Goal: Task Accomplishment & Management: Complete application form

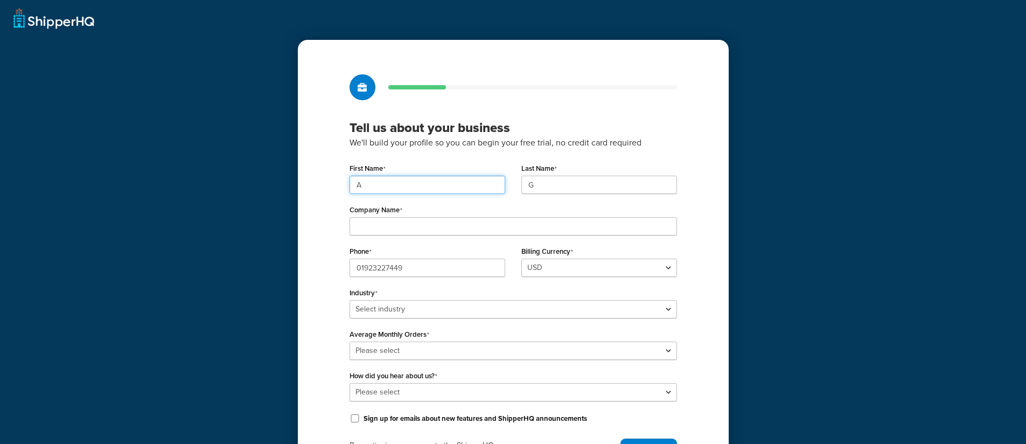
click at [420, 189] on input "A" at bounding box center [428, 185] width 156 height 18
type input "ANUJ"
type input "GHAGHADA"
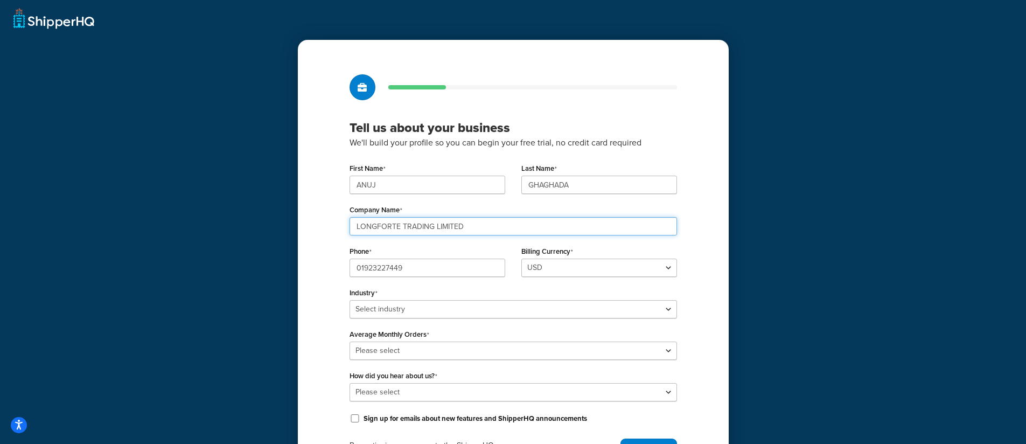
type input "LONGFORTE TRADING LIMITED"
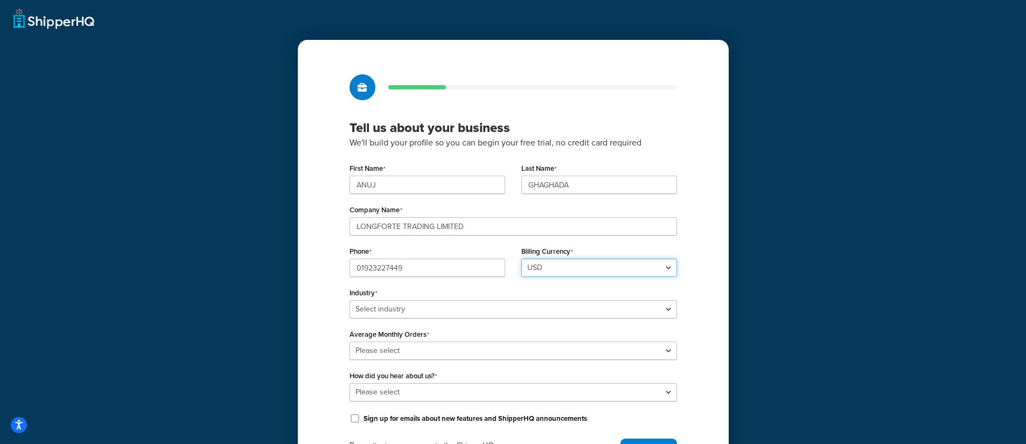
click option "USD" at bounding box center [0, 0] width 0 height 0
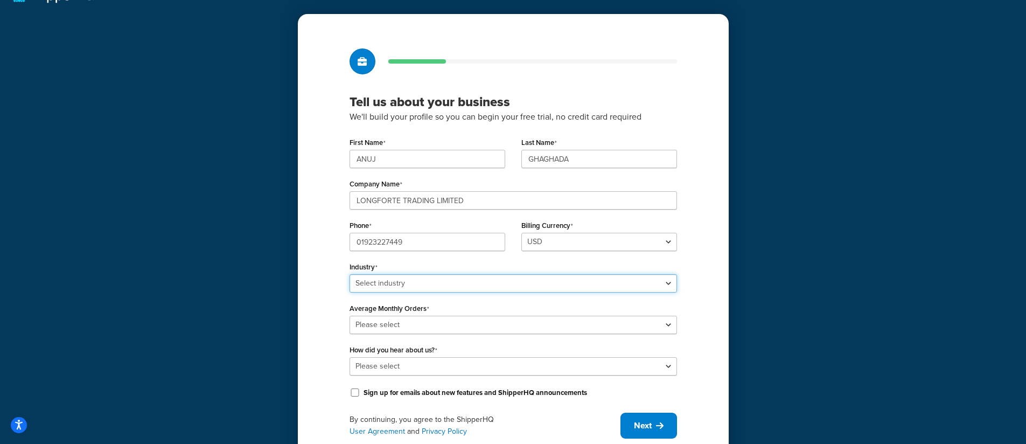
click at [350, 274] on select "Select industry Automotive Adult Agriculture Alcohol, Tobacco & CBD Arts & Craf…" at bounding box center [514, 283] width 328 height 18
select select "24"
click option "Wholesale" at bounding box center [0, 0] width 0 height 0
click at [423, 313] on label "Average Monthly Orders" at bounding box center [390, 308] width 80 height 9
click at [423, 316] on select "Please select 0-500 501-1,000 1,001-10,000 10,001-20,000 Over 20,000" at bounding box center [514, 325] width 328 height 18
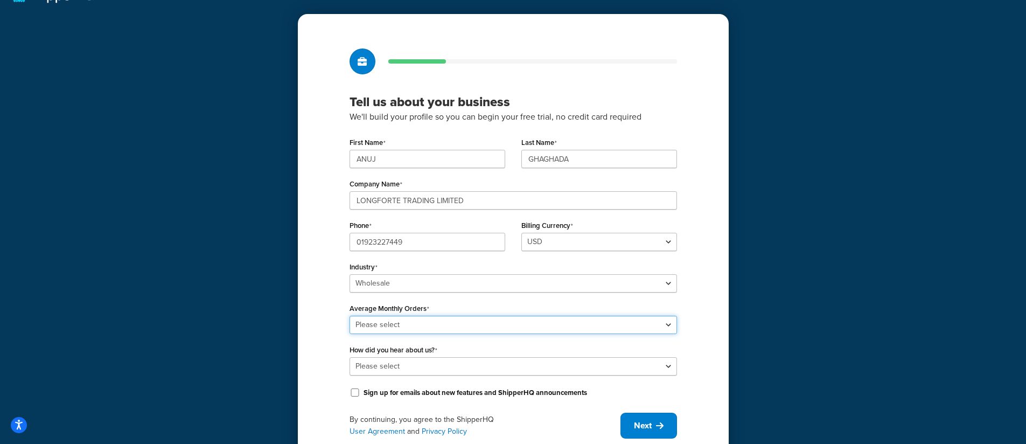
select select "3"
click option "1,001-10,000" at bounding box center [0, 0] width 0 height 0
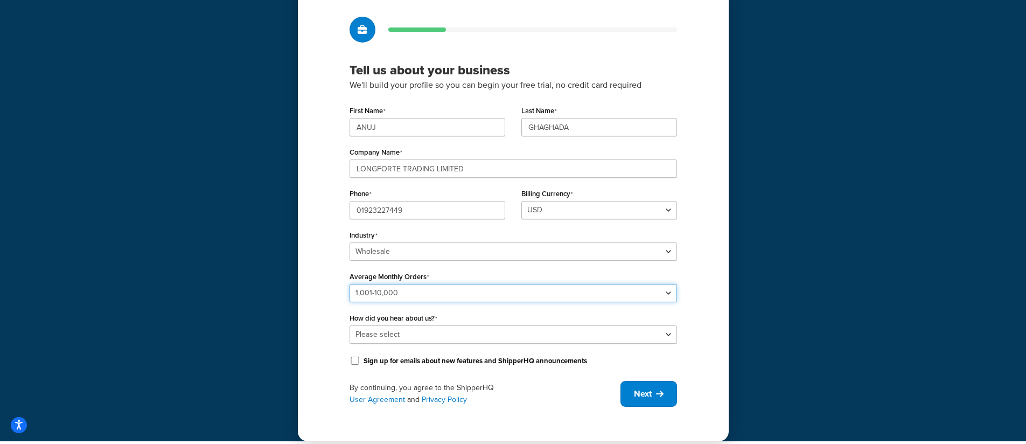
scroll to position [66, 0]
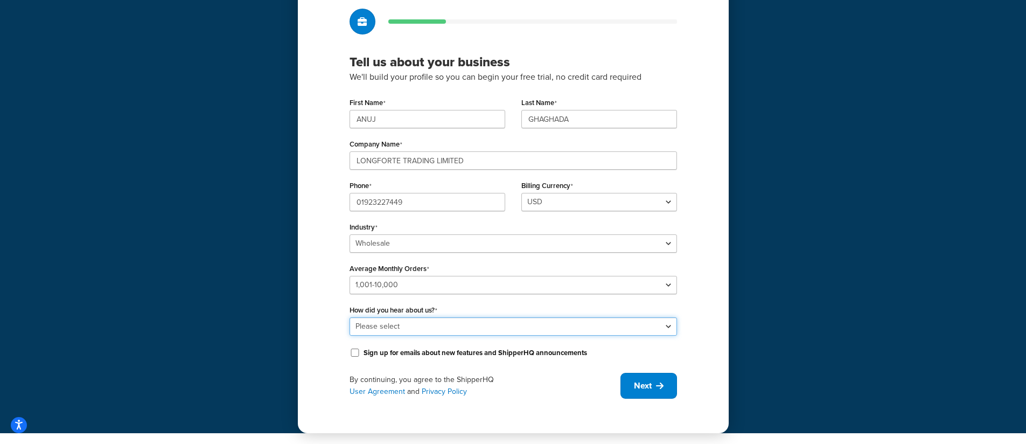
click at [350, 317] on select "Please select Online Search App Store or Marketplace Listing Referred by Agency…" at bounding box center [514, 326] width 328 height 18
select select "1"
click option "Online Search" at bounding box center [0, 0] width 0 height 0
click at [662, 388] on icon at bounding box center [660, 385] width 8 height 9
click at [651, 391] on span "Next" at bounding box center [643, 386] width 18 height 12
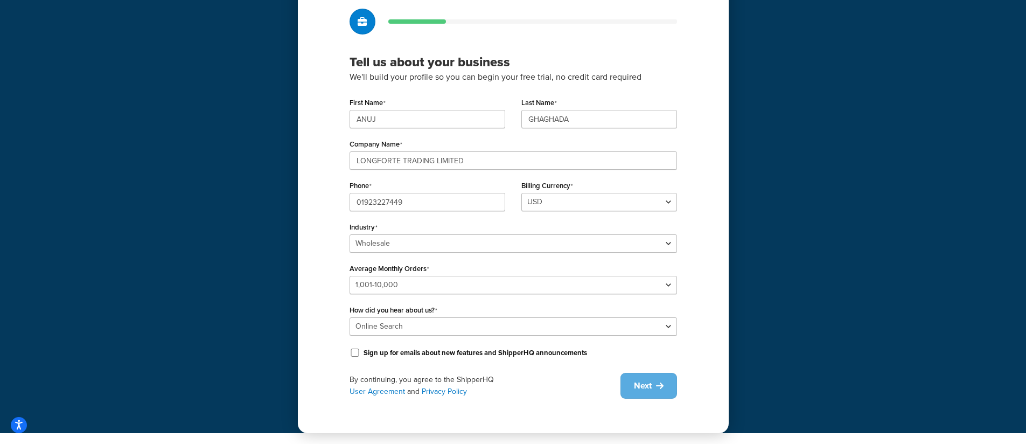
scroll to position [0, 0]
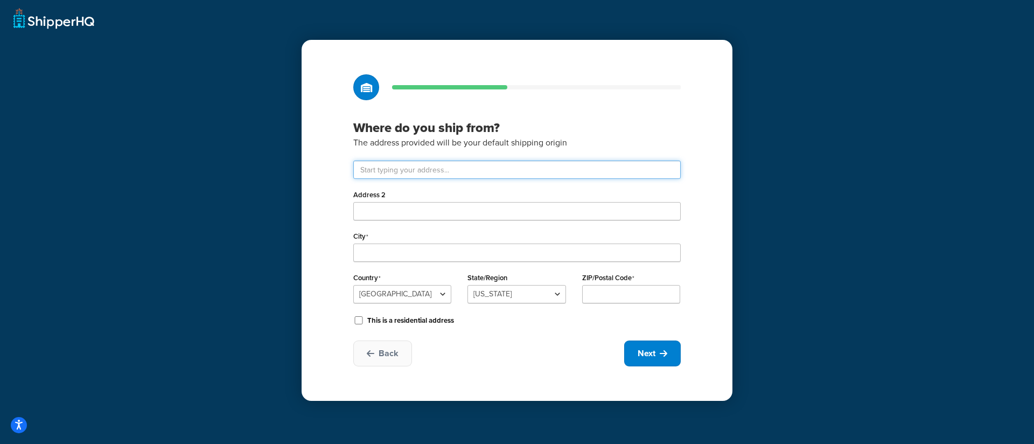
click at [489, 166] on input "text" at bounding box center [517, 170] width 328 height 18
type input "W"
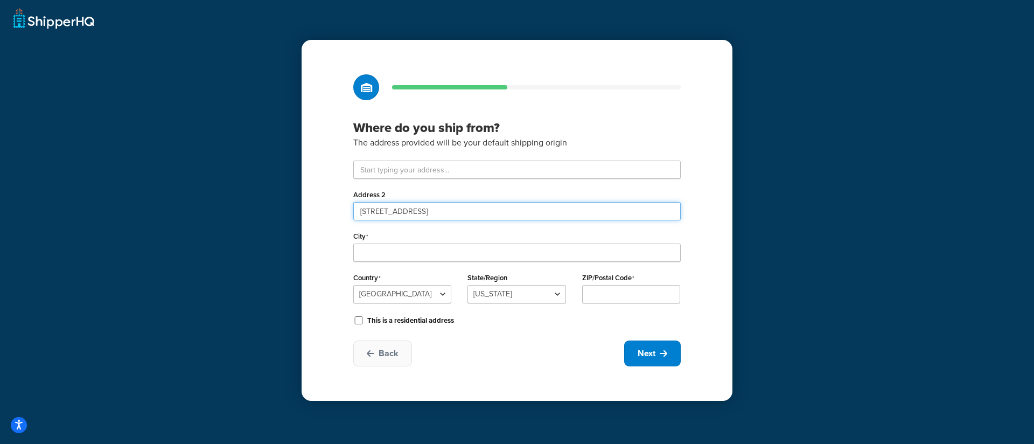
type input "UNIT 2, 6 GREYCAINE ROAD"
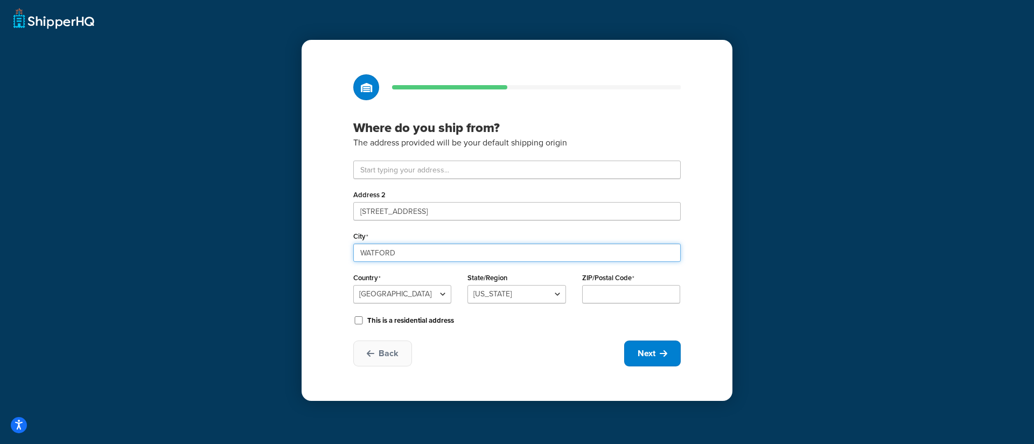
type input "WATFORD"
click at [327, 258] on div "Where do you ship from? The address provided will be your default shipping orig…" at bounding box center [517, 220] width 431 height 361
click at [353, 285] on select "United States United Kingdom Afghanistan Åland Islands Albania Algeria American…" at bounding box center [402, 294] width 98 height 18
select select "1226"
click option "United Kingdom" at bounding box center [0, 0] width 0 height 0
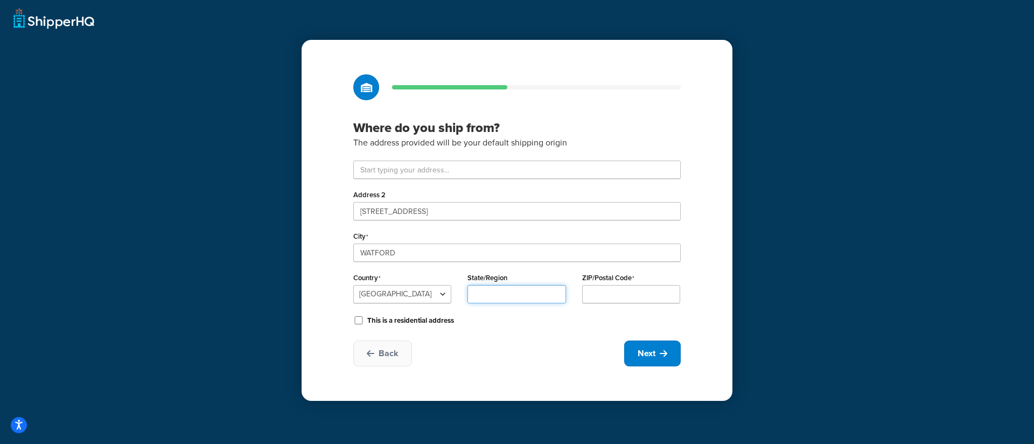
click at [511, 291] on input "State/Region" at bounding box center [517, 294] width 98 height 18
click at [624, 294] on input "ZIP/Postal Code" at bounding box center [631, 294] width 98 height 18
type input "WD24 7GP"
click at [547, 340] on div "Where do you ship from? The address provided will be your default shipping orig…" at bounding box center [517, 220] width 431 height 361
click at [647, 359] on span "Next" at bounding box center [647, 353] width 18 height 12
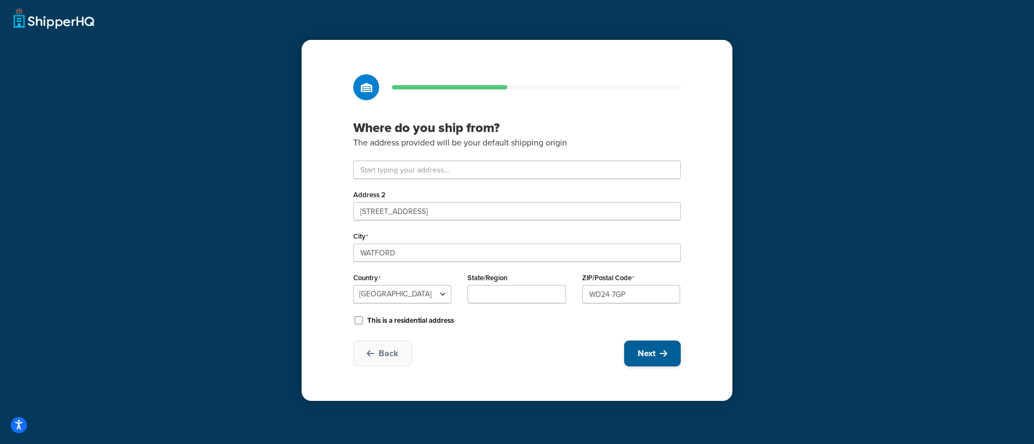
click at [667, 360] on button "Next" at bounding box center [652, 353] width 57 height 26
click at [656, 354] on button "Next" at bounding box center [652, 353] width 57 height 26
click at [662, 350] on icon at bounding box center [664, 353] width 8 height 9
click at [645, 355] on span "Next" at bounding box center [647, 353] width 18 height 12
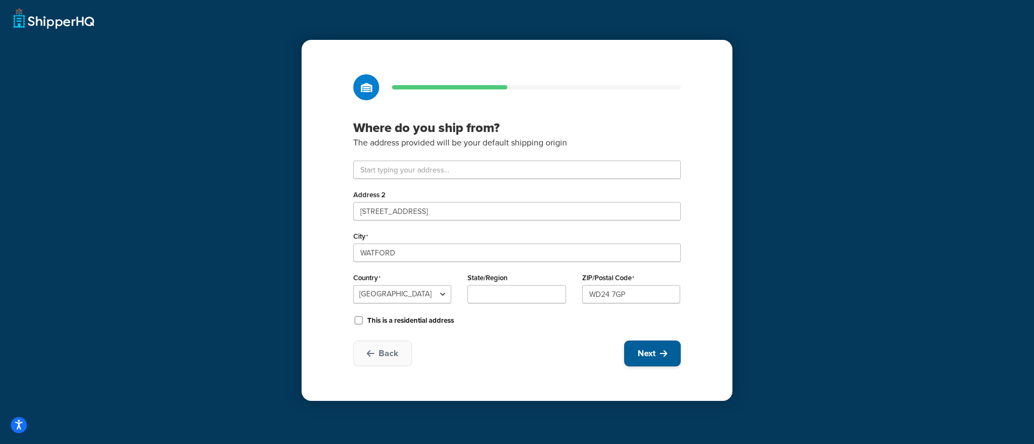
click at [645, 355] on span "Next" at bounding box center [647, 353] width 18 height 12
click at [399, 358] on button "Back" at bounding box center [382, 353] width 59 height 26
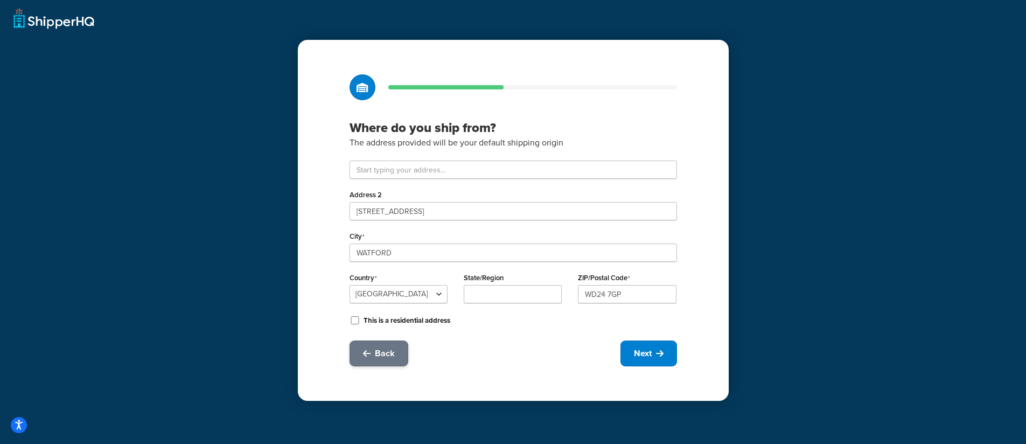
select select "24"
select select "3"
select select "1"
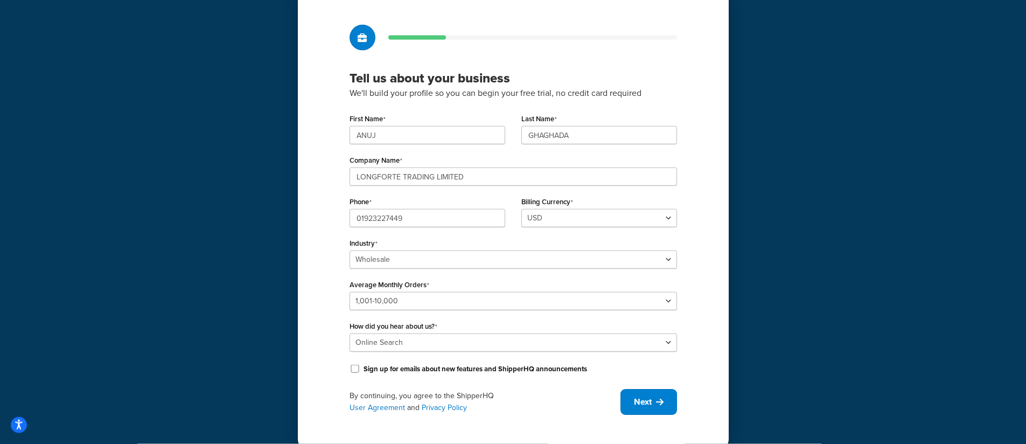
scroll to position [66, 0]
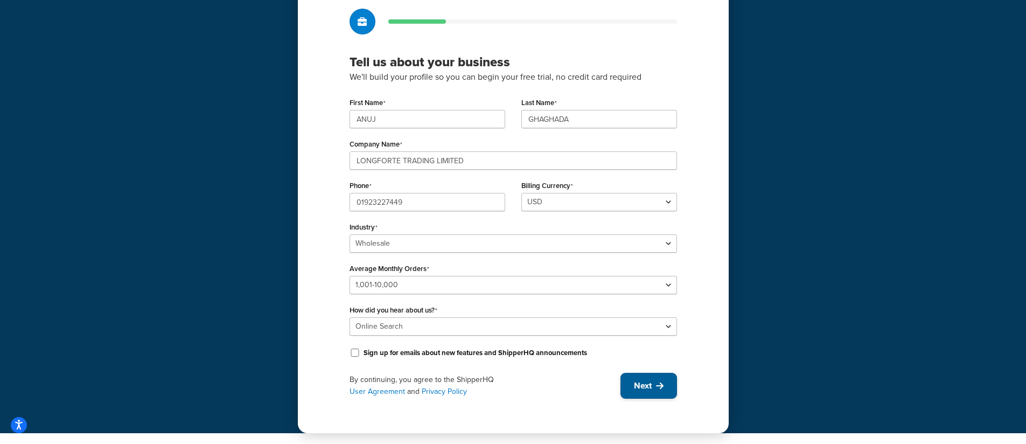
click at [661, 384] on icon at bounding box center [660, 385] width 8 height 9
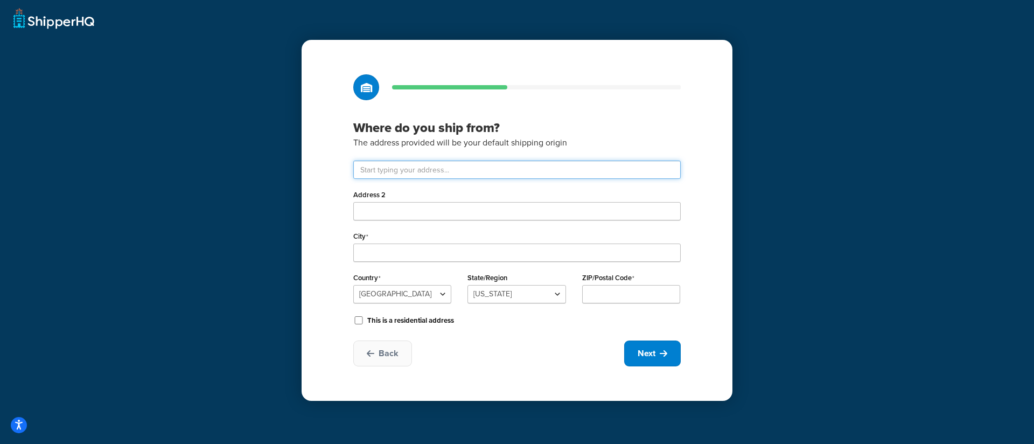
click at [475, 169] on input "text" at bounding box center [517, 170] width 328 height 18
click at [353, 285] on select "United States United Kingdom Afghanistan Åland Islands Albania Algeria American…" at bounding box center [402, 294] width 98 height 18
select select "1226"
click option "United Kingdom" at bounding box center [0, 0] width 0 height 0
click at [416, 168] on input "text" at bounding box center [517, 170] width 328 height 18
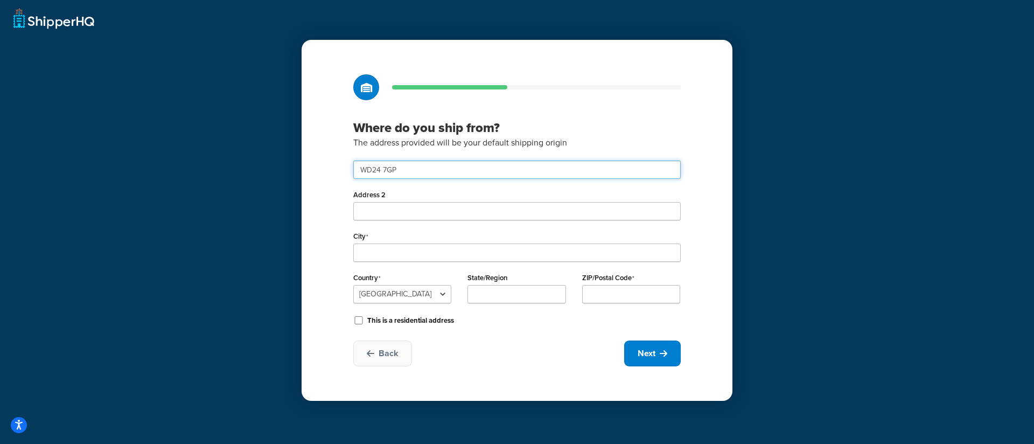
type input "WD24 7GP"
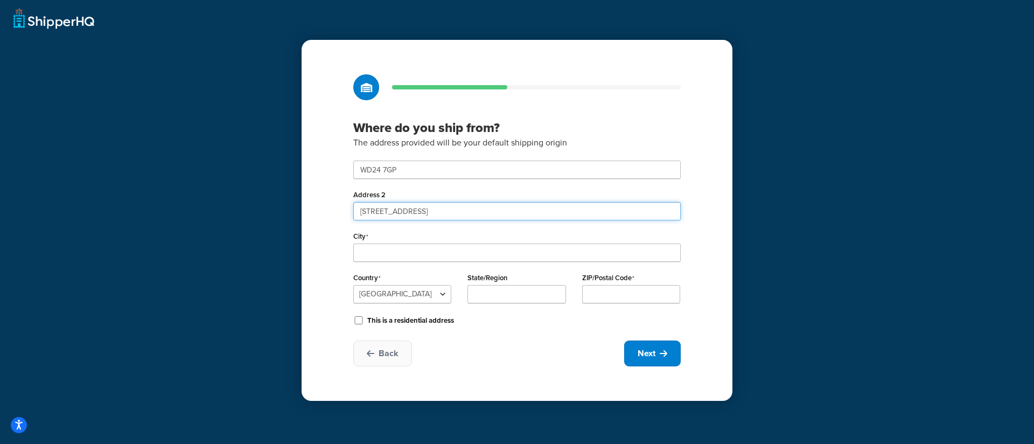
type input "UNIT 2, 6 GREYCAINE ROAD"
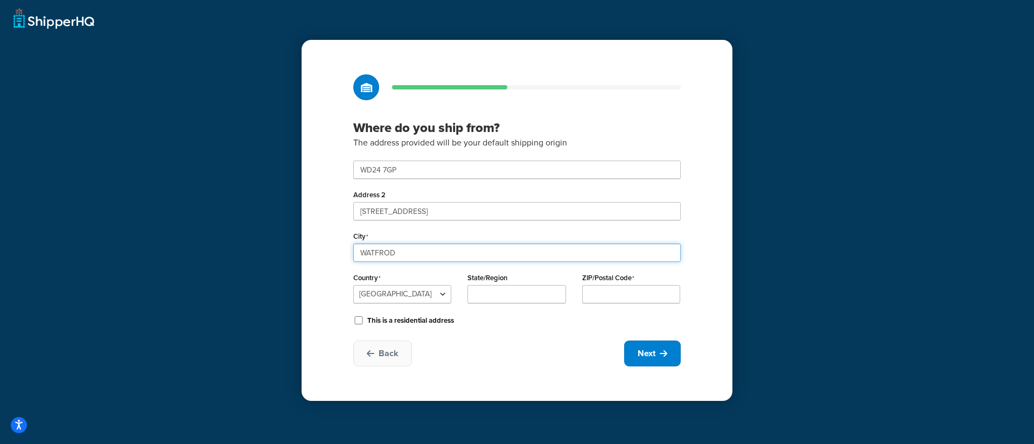
type input "WATFROD"
type input "HERTFORDSHIRE"
type input "WD24 7GP"
click at [401, 253] on input "WATFROD" at bounding box center [517, 252] width 328 height 18
type input "WATFORD"
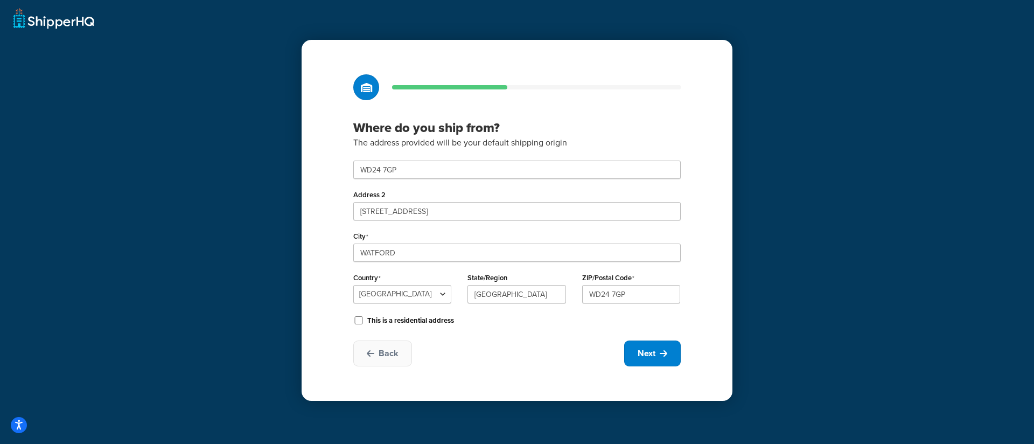
click at [535, 363] on div "Back Next" at bounding box center [517, 353] width 328 height 26
click at [660, 360] on button "Next" at bounding box center [652, 353] width 57 height 26
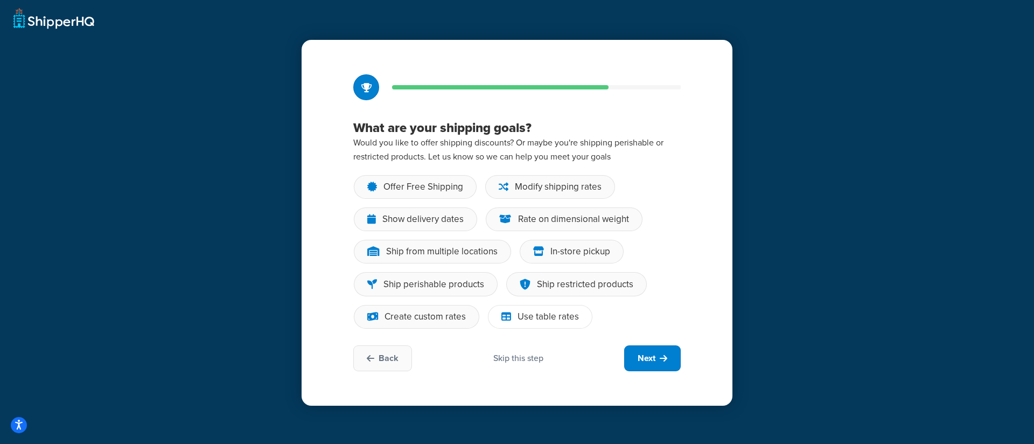
click at [504, 311] on div "Use table rates" at bounding box center [540, 317] width 105 height 24
click at [0, 0] on input "Use table rates" at bounding box center [0, 0] width 0 height 0
click at [438, 197] on div "Offer Free Shipping" at bounding box center [415, 187] width 123 height 24
click at [0, 0] on input "Offer Free Shipping" at bounding box center [0, 0] width 0 height 0
click at [538, 190] on div "Modify shipping rates" at bounding box center [558, 187] width 87 height 11
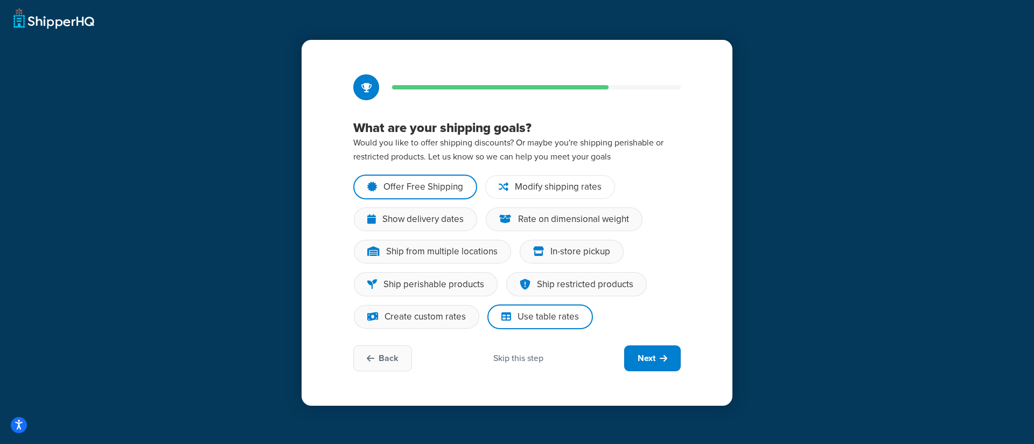
click at [0, 0] on input "Modify shipping rates" at bounding box center [0, 0] width 0 height 0
click at [658, 351] on button "Next" at bounding box center [652, 358] width 57 height 26
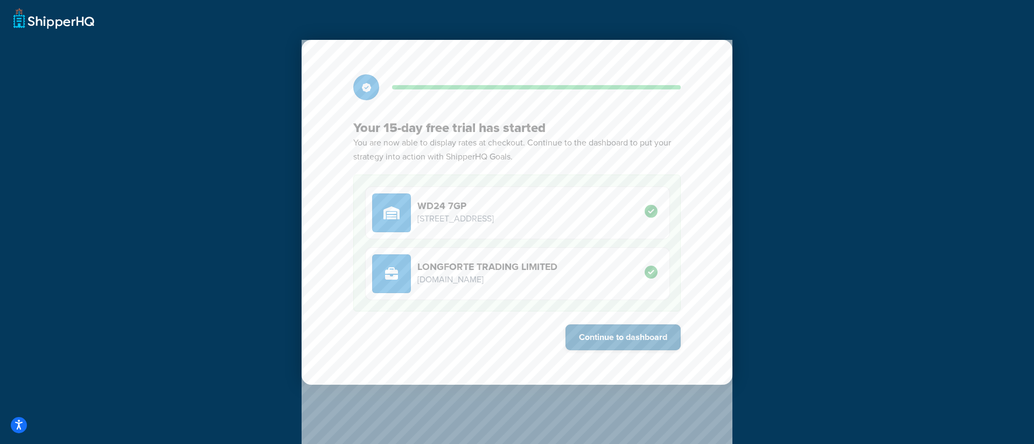
click at [653, 345] on button "Continue to dashboard" at bounding box center [623, 337] width 115 height 26
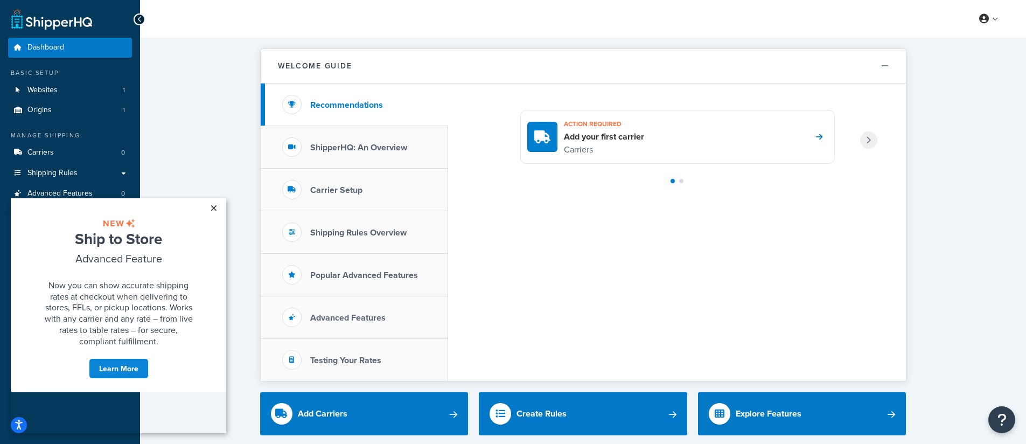
click at [214, 206] on link "×" at bounding box center [213, 207] width 19 height 19
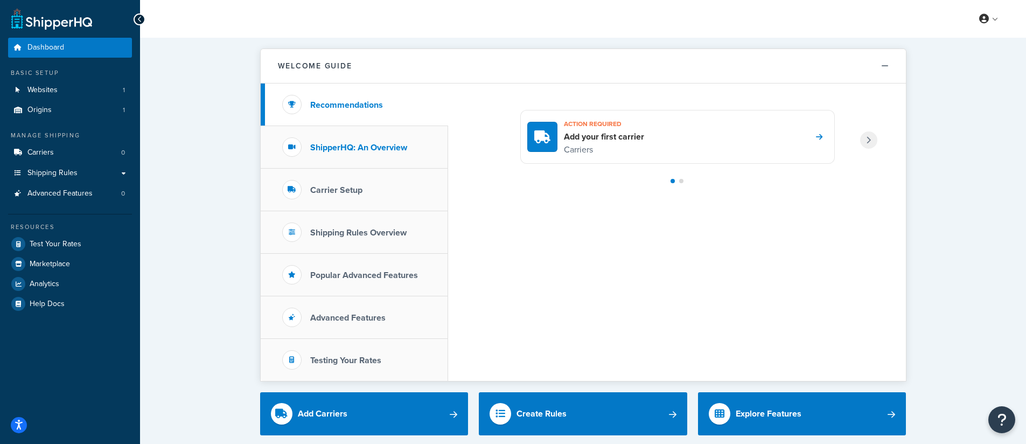
click at [375, 144] on h3 "ShipperHQ: An Overview" at bounding box center [358, 148] width 97 height 10
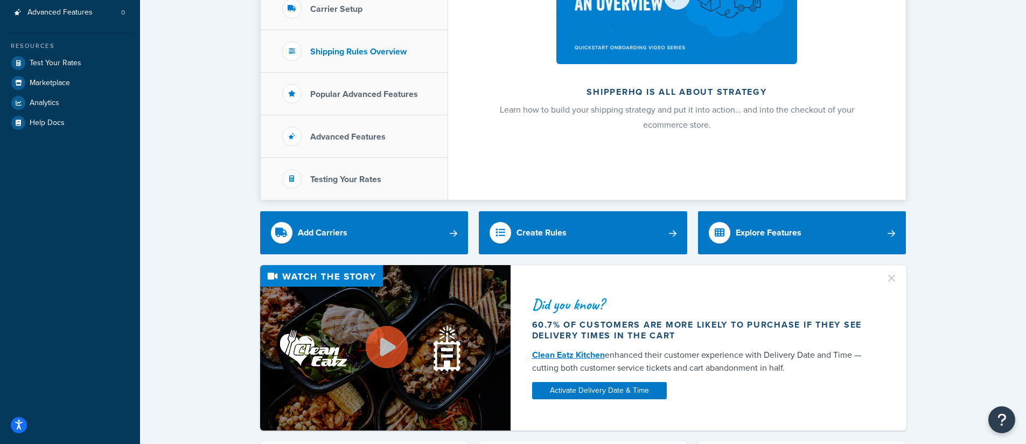
scroll to position [155, 0]
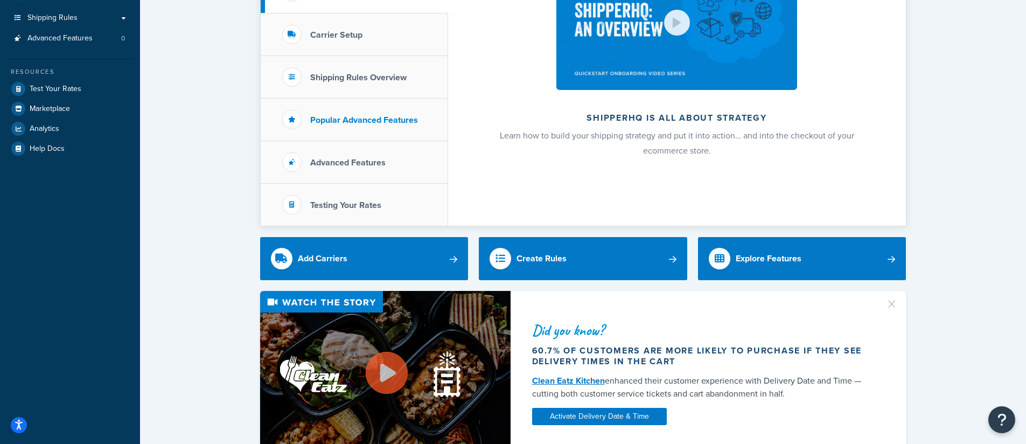
click at [379, 133] on li "Popular Advanced Features" at bounding box center [354, 120] width 187 height 43
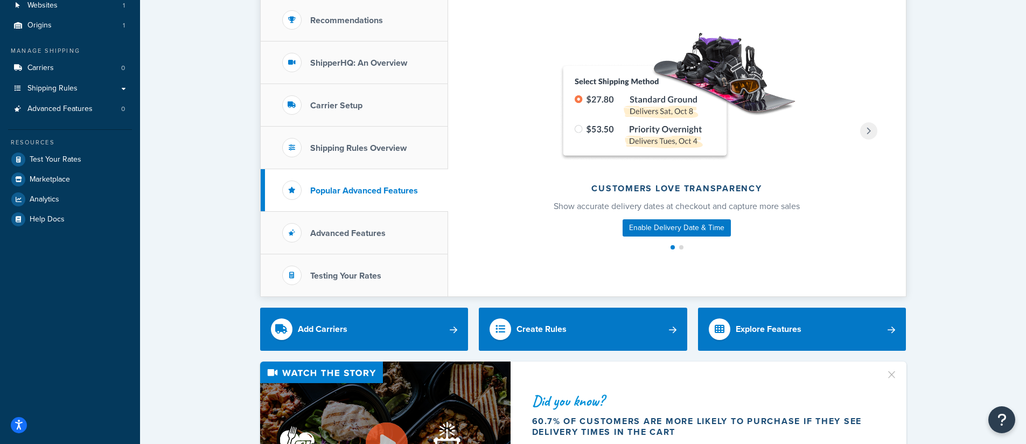
scroll to position [17, 0]
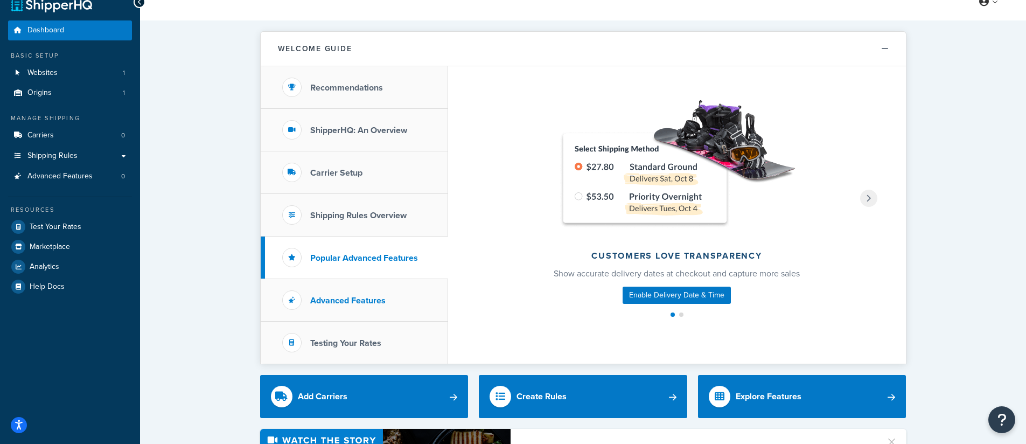
click at [349, 311] on li "Advanced Features" at bounding box center [354, 300] width 187 height 43
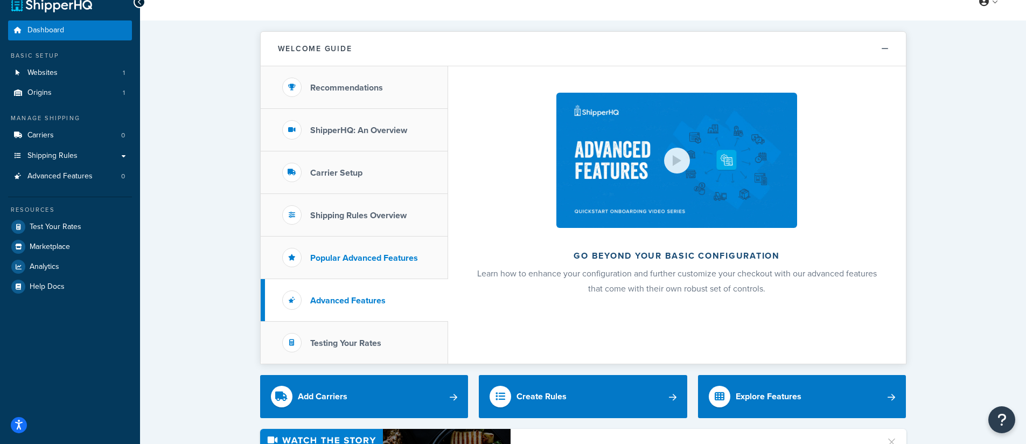
click at [347, 273] on li "Popular Advanced Features" at bounding box center [354, 257] width 187 height 43
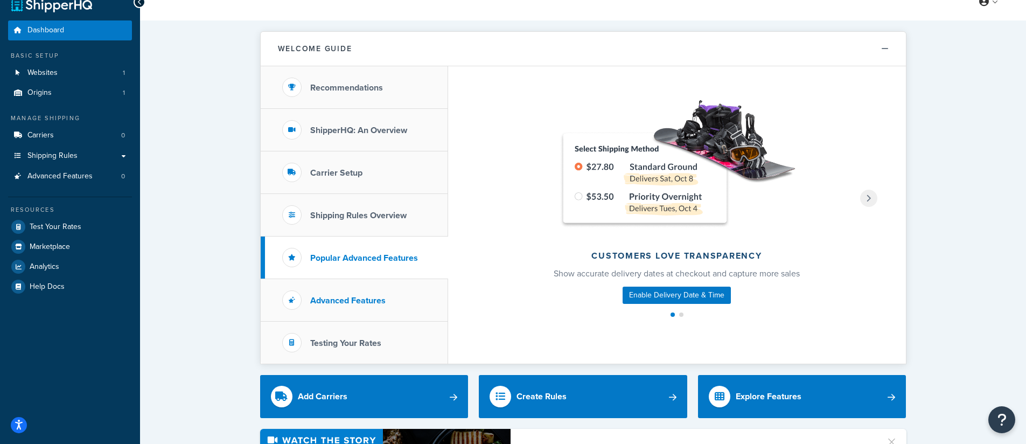
click at [343, 289] on li "Advanced Features" at bounding box center [354, 300] width 187 height 43
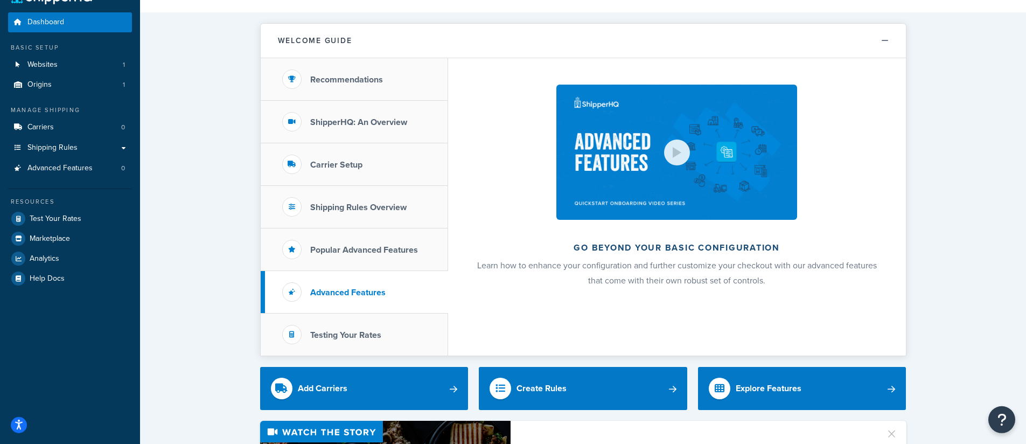
scroll to position [26, 0]
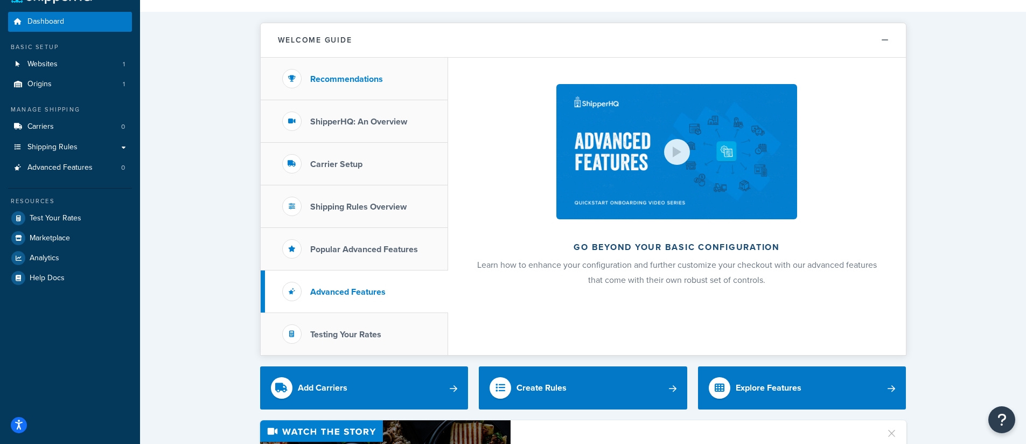
click at [341, 87] on li "Recommendations" at bounding box center [354, 79] width 187 height 43
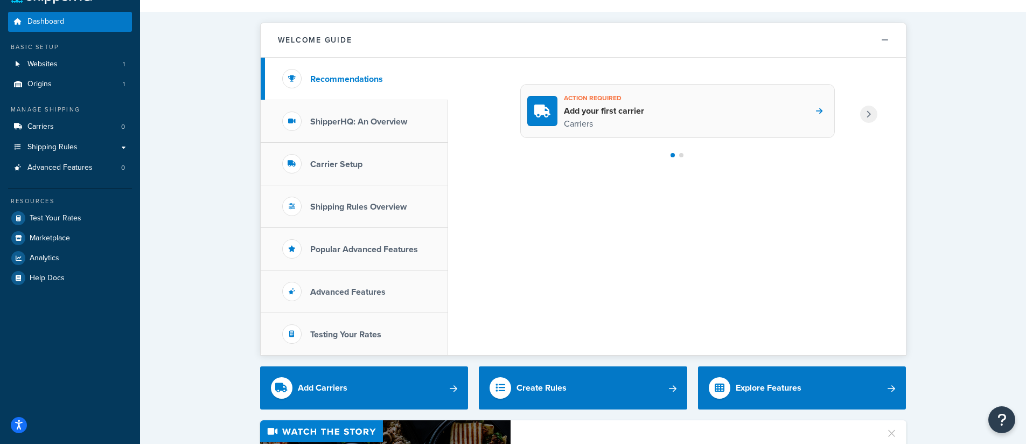
click at [623, 102] on h3 "Action required" at bounding box center [604, 98] width 80 height 14
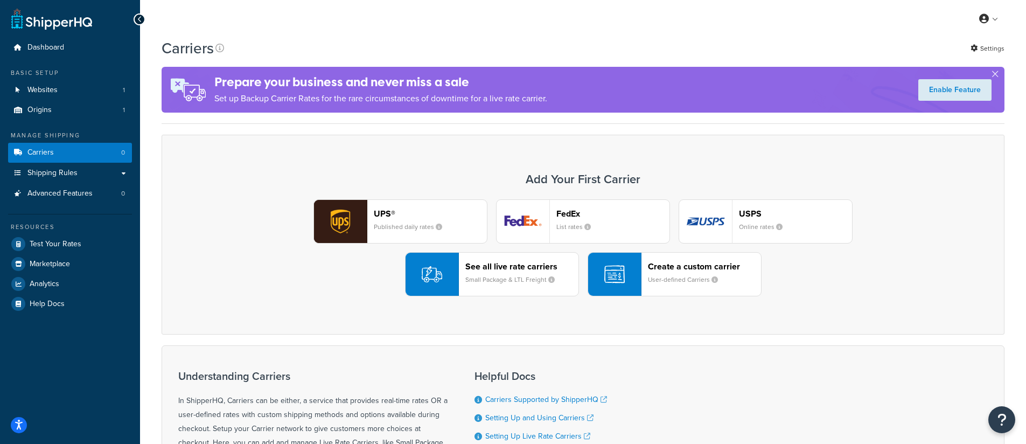
click at [521, 283] on small "Small Package & LTL Freight" at bounding box center [514, 280] width 98 height 10
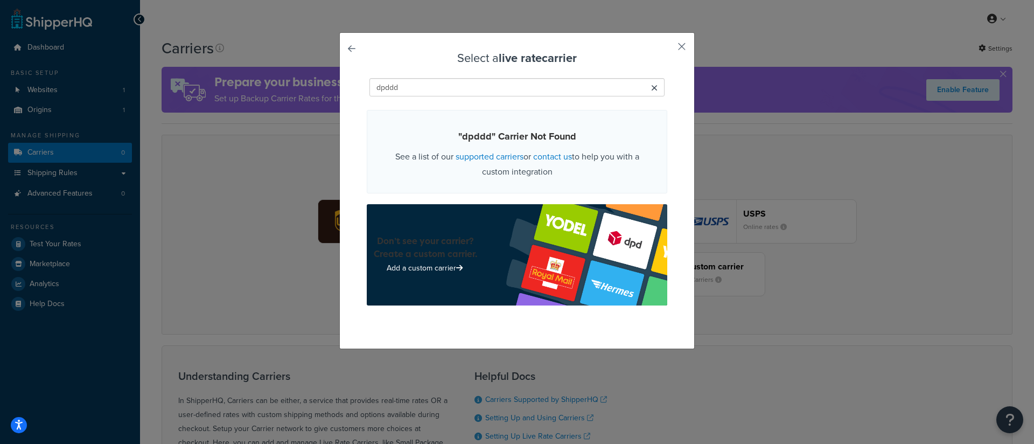
type input "dpddd"
click at [667, 49] on button "button" at bounding box center [666, 50] width 3 height 3
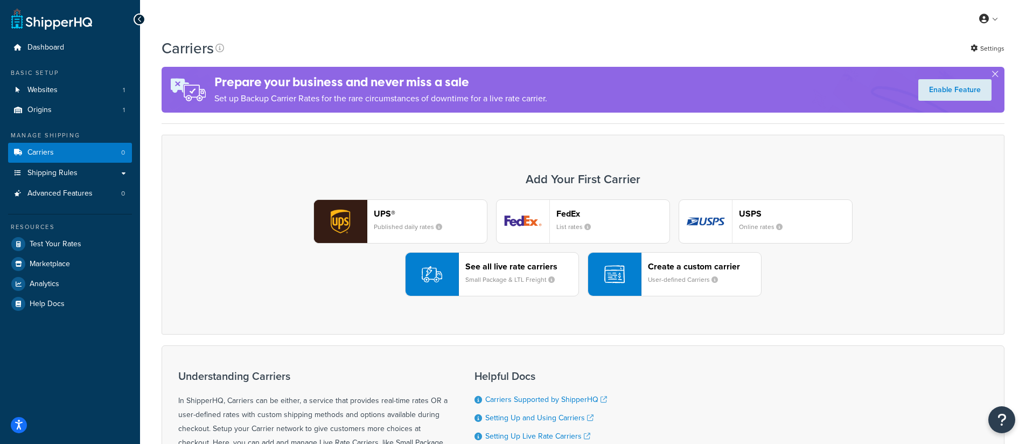
click at [641, 275] on div "button" at bounding box center [614, 274] width 53 height 43
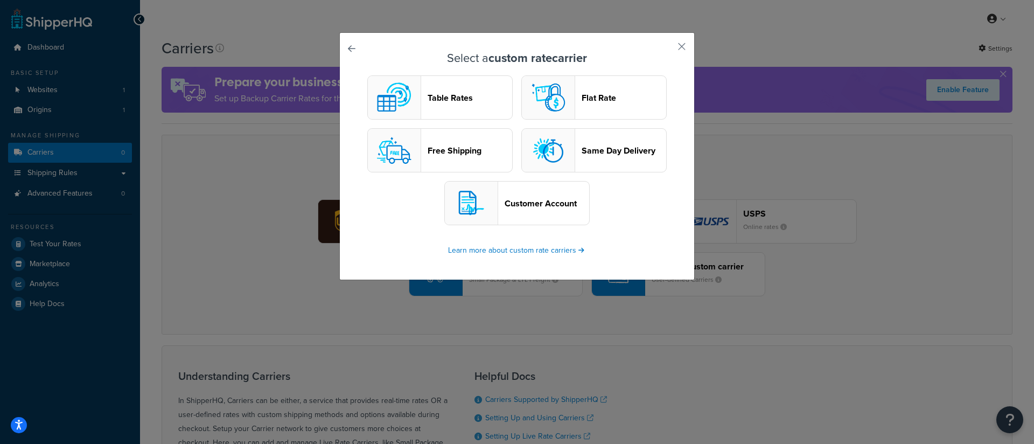
click at [545, 198] on header "Customer Account" at bounding box center [547, 203] width 85 height 10
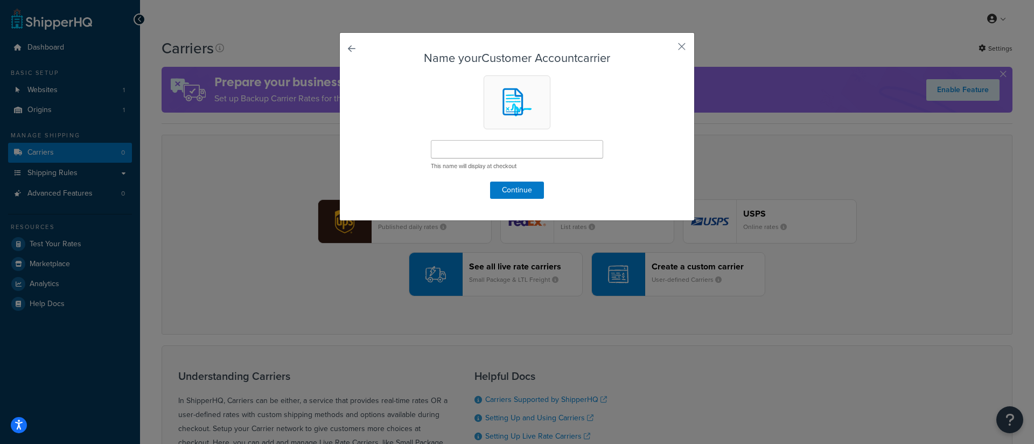
click at [367, 52] on link at bounding box center [367, 52] width 0 height 0
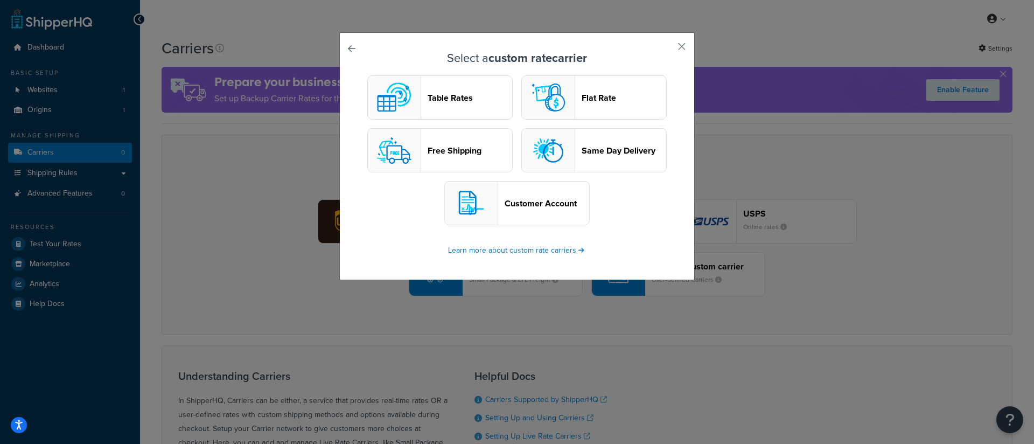
click at [471, 115] on button "Table Rates" at bounding box center [439, 97] width 145 height 44
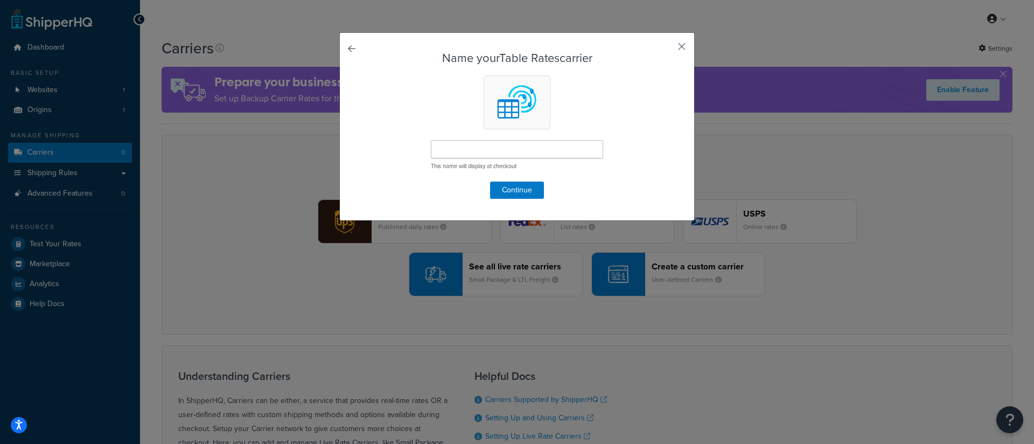
click at [667, 49] on button "button" at bounding box center [666, 50] width 3 height 3
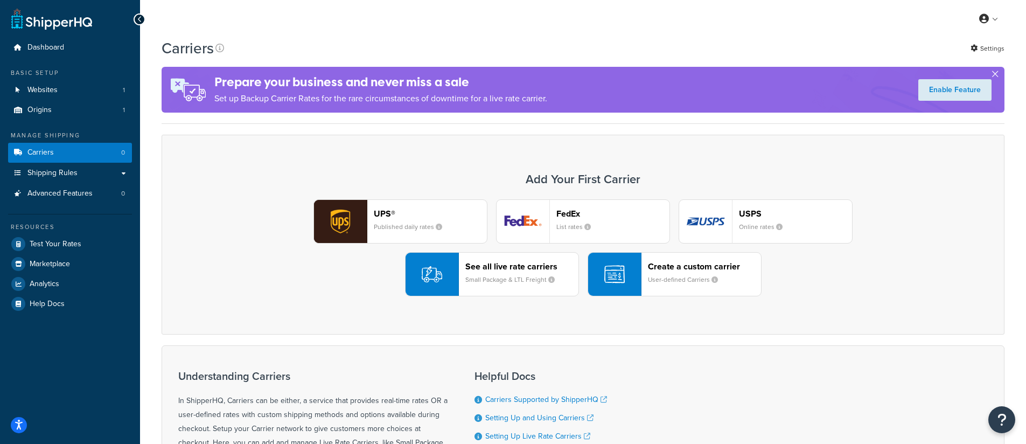
click at [995, 75] on button "button" at bounding box center [995, 76] width 3 height 3
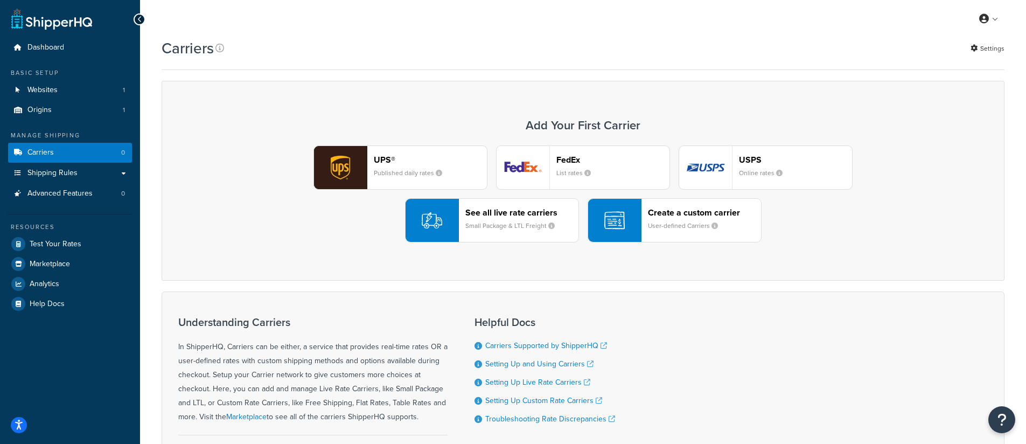
click at [572, 163] on header "FedEx" at bounding box center [612, 160] width 113 height 10
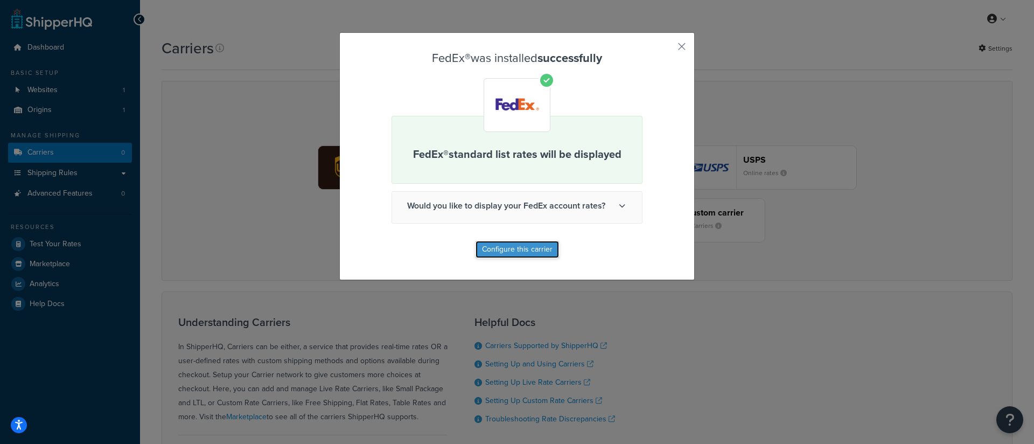
click at [550, 245] on button "Configure this carrier" at bounding box center [517, 249] width 83 height 17
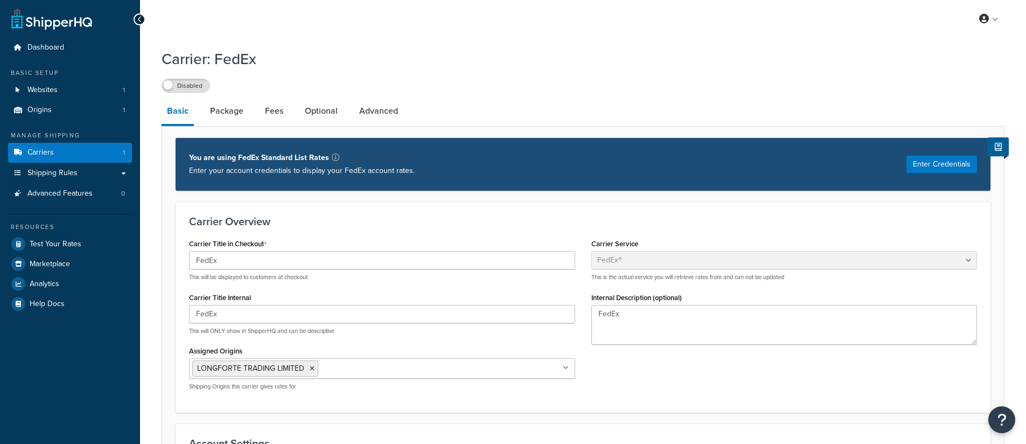
select select "fedEx"
select select "REGULAR_PICKUP"
select select "YOUR_PACKAGING"
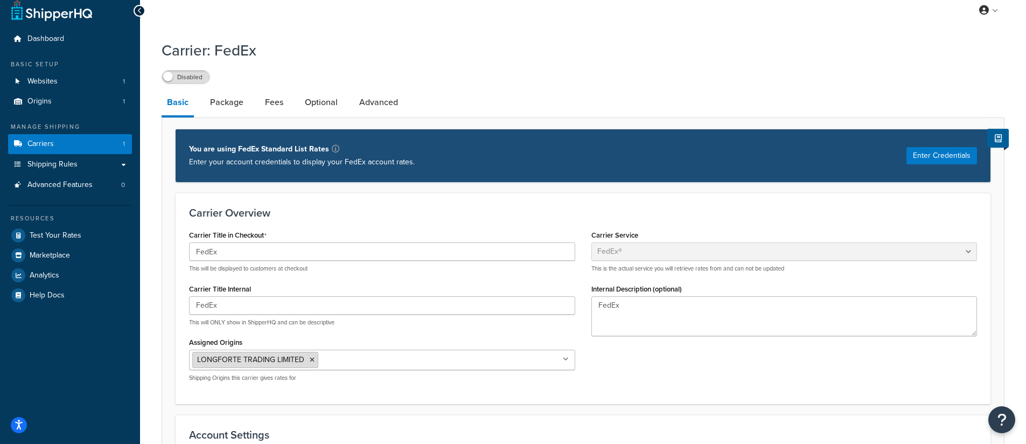
click at [312, 362] on icon at bounding box center [312, 360] width 5 height 6
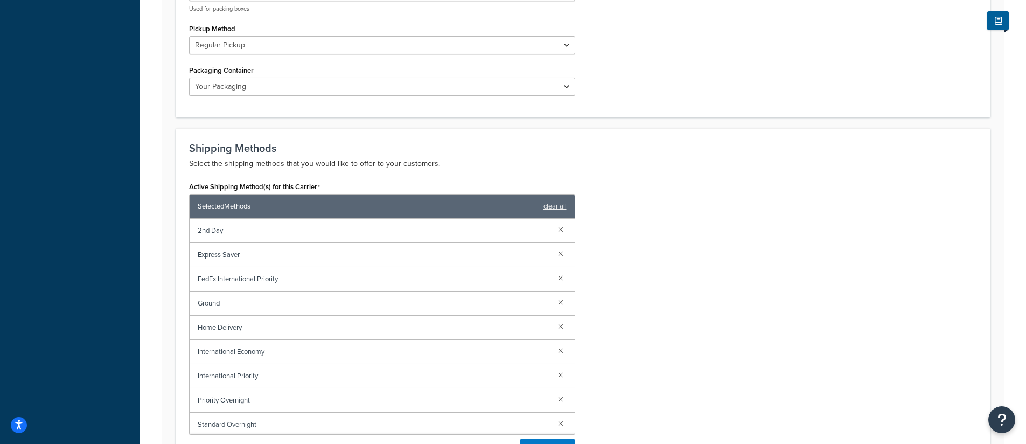
scroll to position [569, 0]
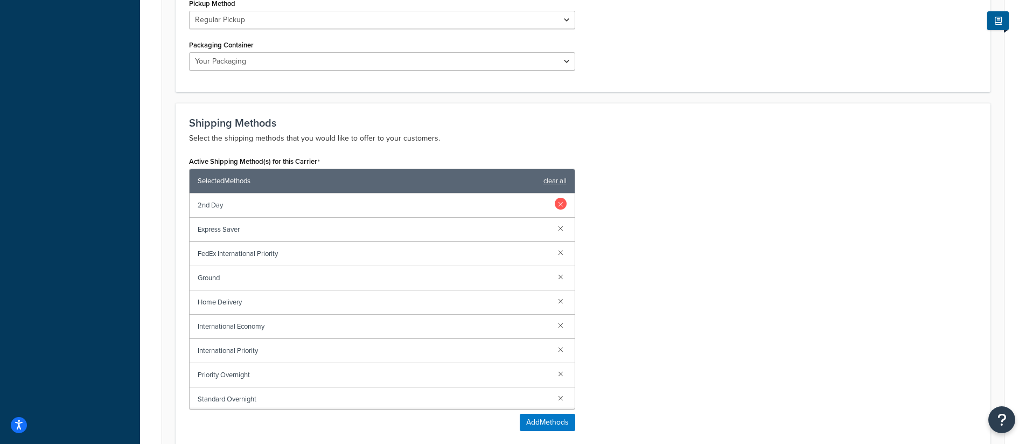
click at [555, 205] on link at bounding box center [561, 204] width 12 height 12
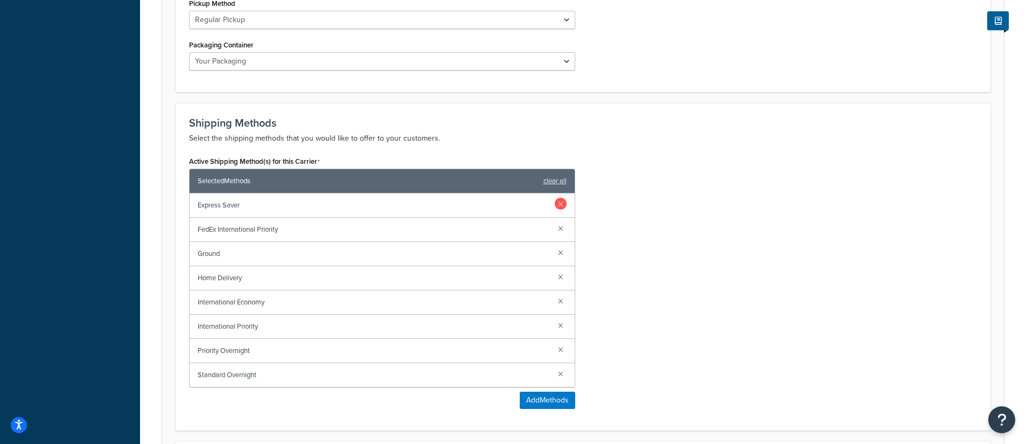
click at [560, 204] on link at bounding box center [561, 204] width 12 height 12
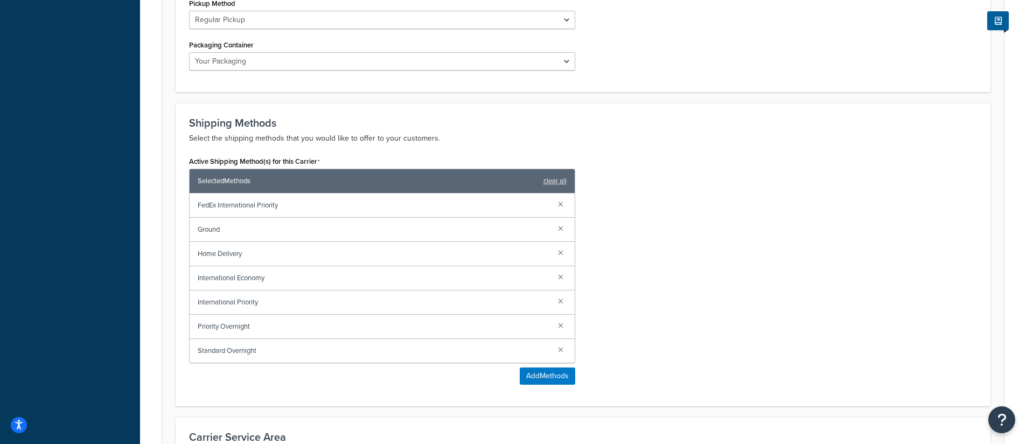
click at [560, 204] on link at bounding box center [561, 204] width 12 height 12
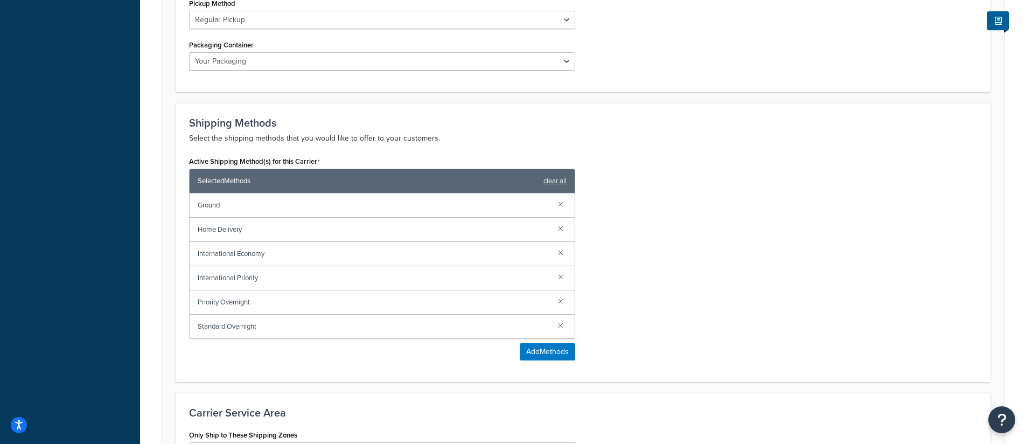
click at [560, 204] on link at bounding box center [561, 204] width 12 height 12
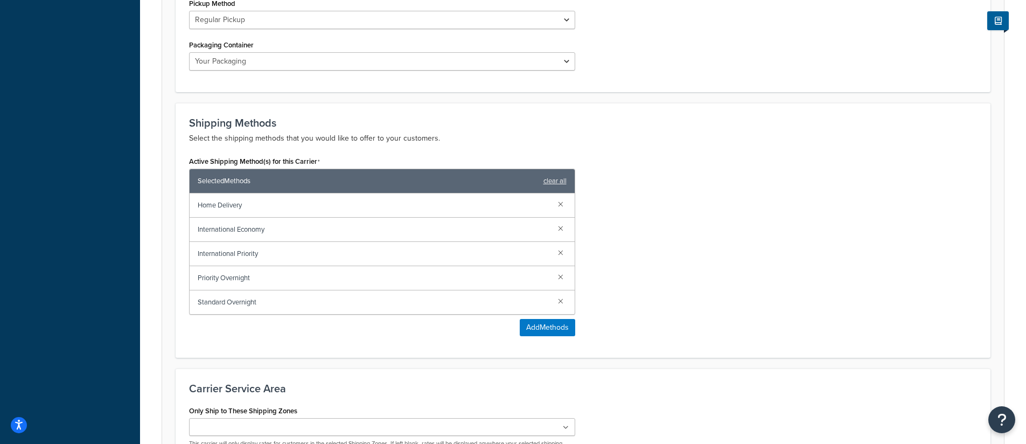
click at [560, 204] on link at bounding box center [561, 204] width 12 height 12
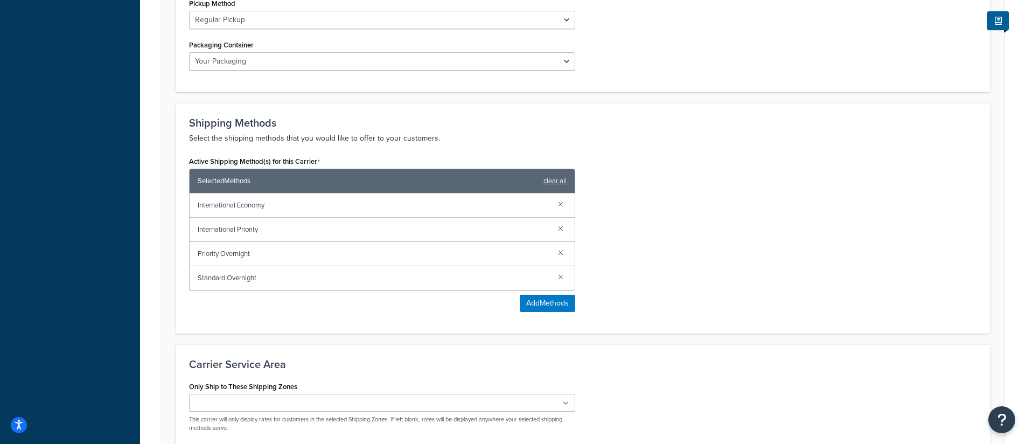
click at [560, 204] on link at bounding box center [561, 204] width 12 height 12
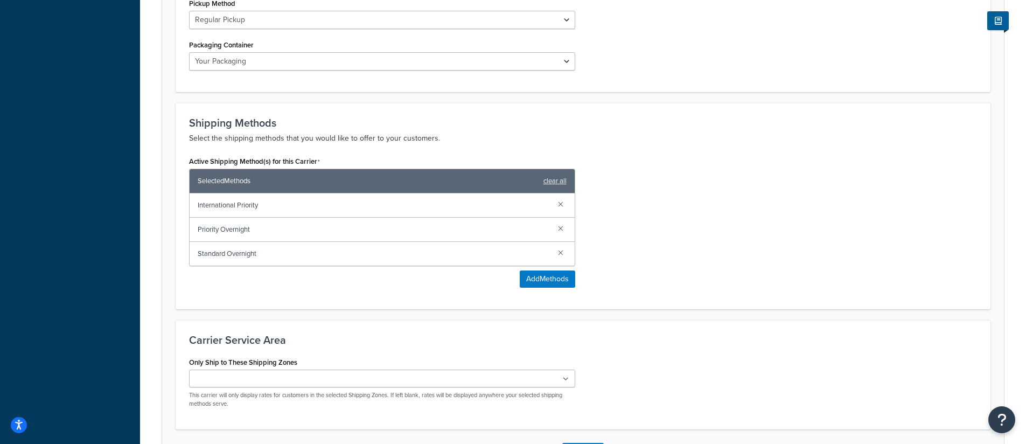
click at [560, 204] on link at bounding box center [561, 204] width 12 height 12
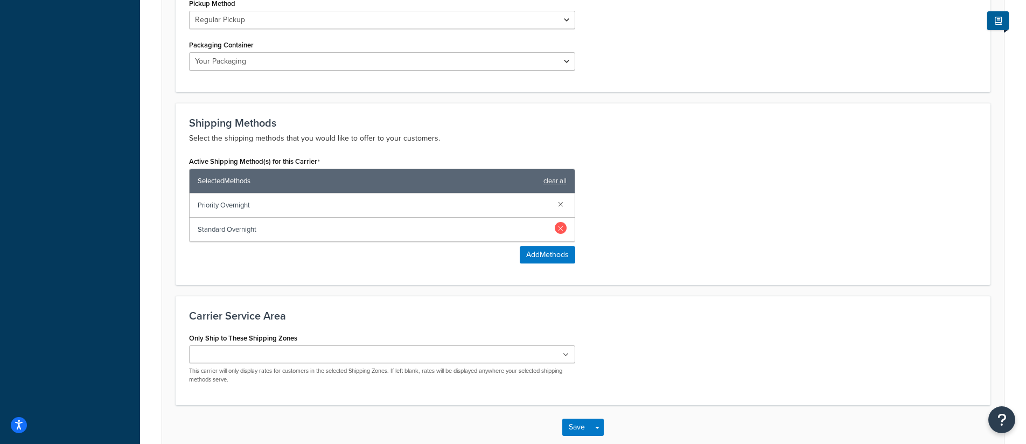
click at [560, 226] on link at bounding box center [561, 228] width 12 height 12
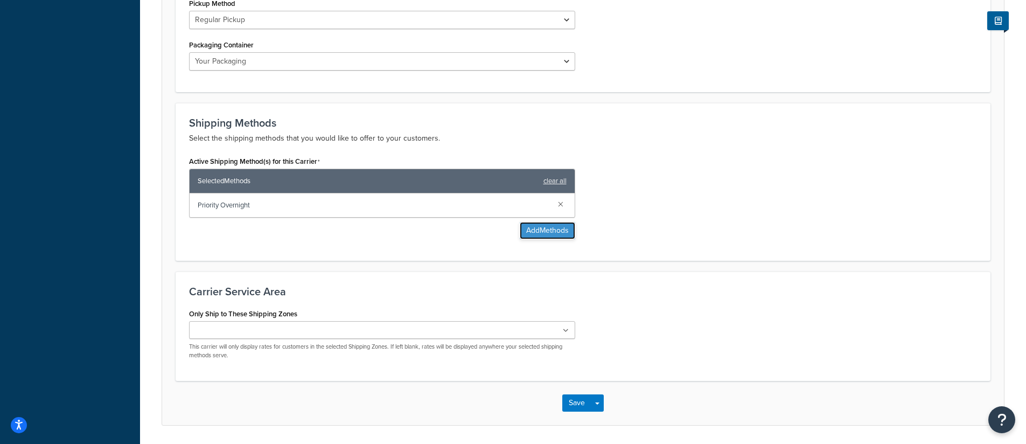
click at [533, 231] on button "Add Methods" at bounding box center [547, 230] width 55 height 17
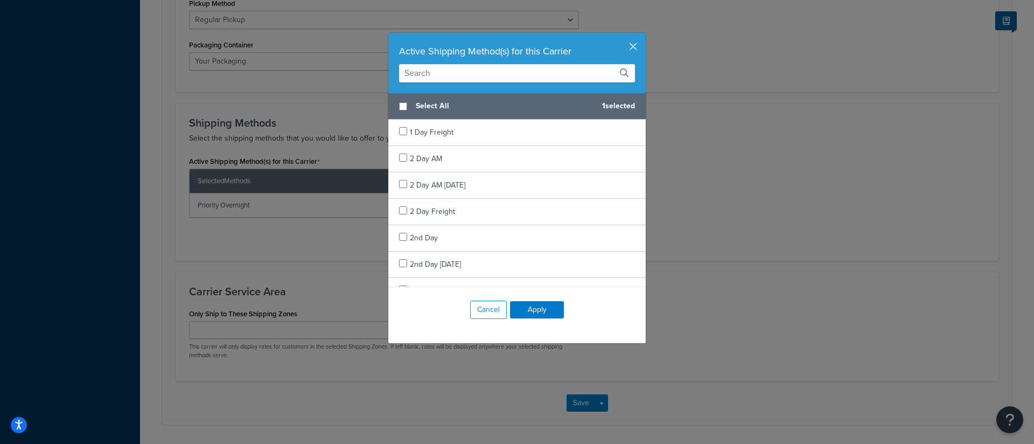
click at [643, 36] on button "button" at bounding box center [644, 34] width 3 height 3
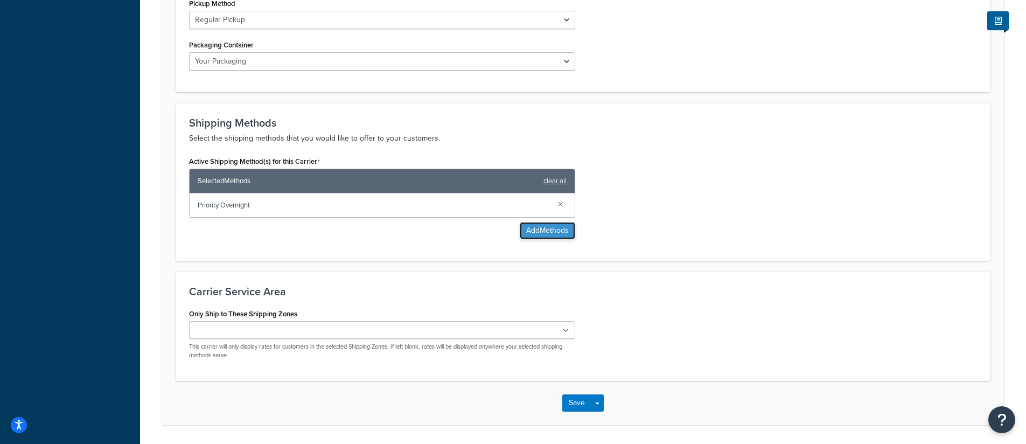
click at [563, 226] on button "Add Methods" at bounding box center [547, 230] width 55 height 17
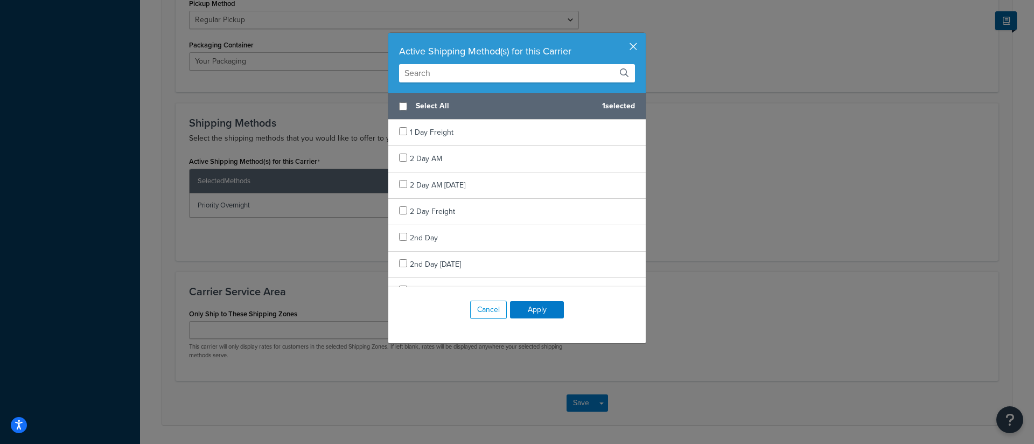
click at [643, 36] on button "button" at bounding box center [644, 34] width 3 height 3
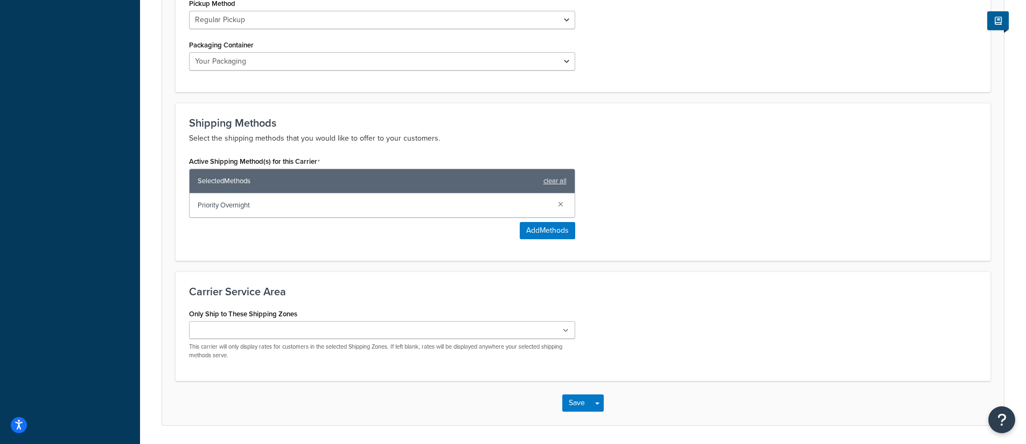
click at [387, 328] on ul at bounding box center [382, 330] width 386 height 18
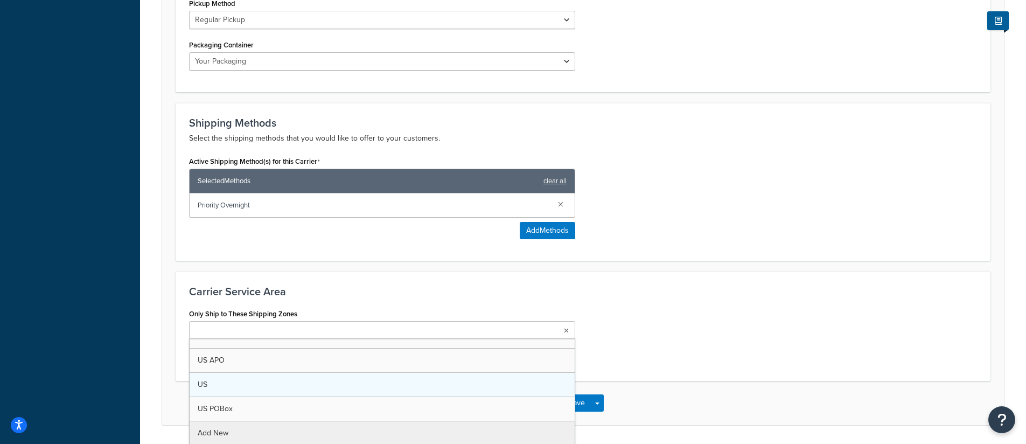
scroll to position [0, 0]
click at [455, 272] on form "Carrier Overview Carrier Title in Checkout FedEx This will be displayed to cust…" at bounding box center [583, 29] width 842 height 792
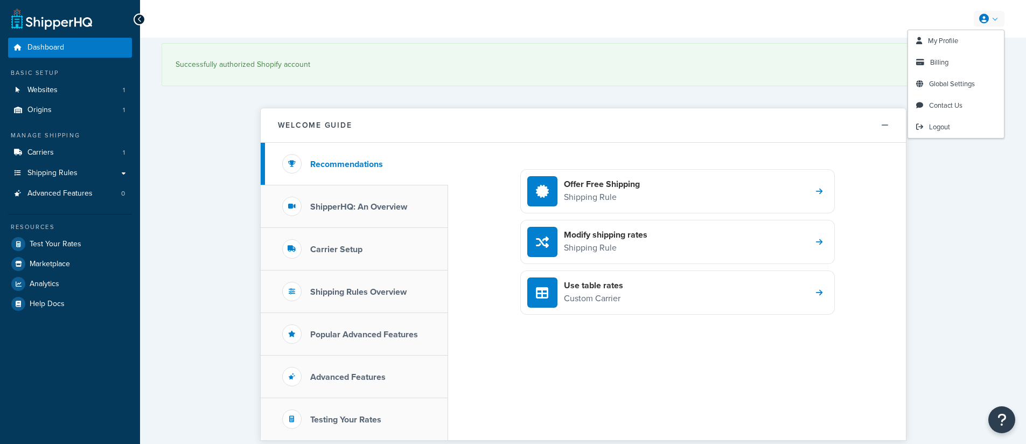
click at [997, 18] on link at bounding box center [989, 19] width 31 height 16
click at [938, 63] on span "Billing" at bounding box center [939, 62] width 18 height 10
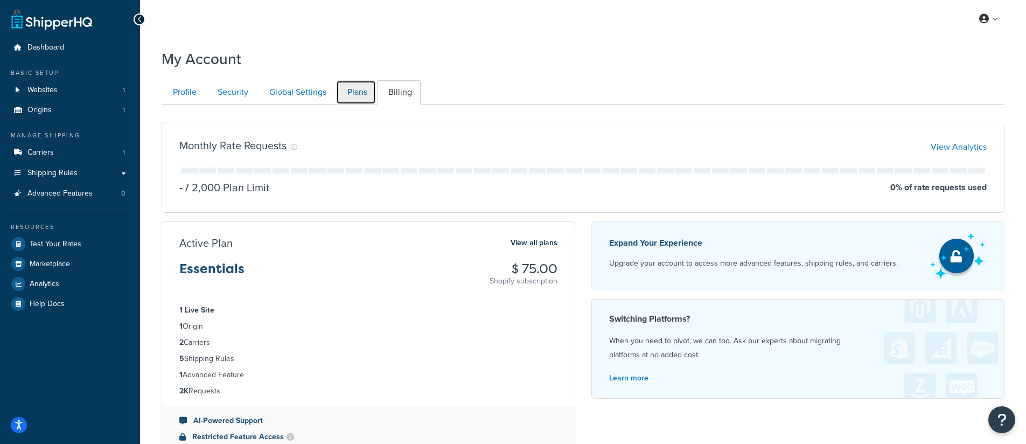
click at [350, 95] on link "Plans" at bounding box center [356, 92] width 40 height 24
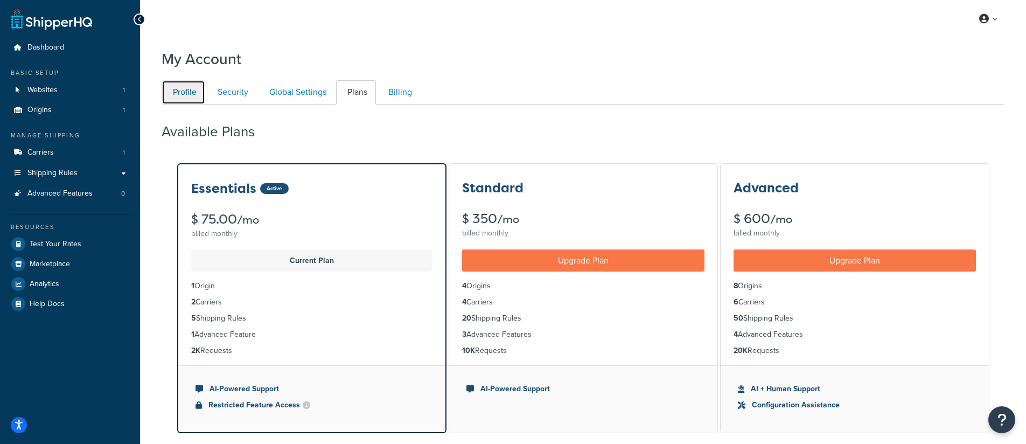
click at [181, 100] on link "Profile" at bounding box center [184, 92] width 44 height 24
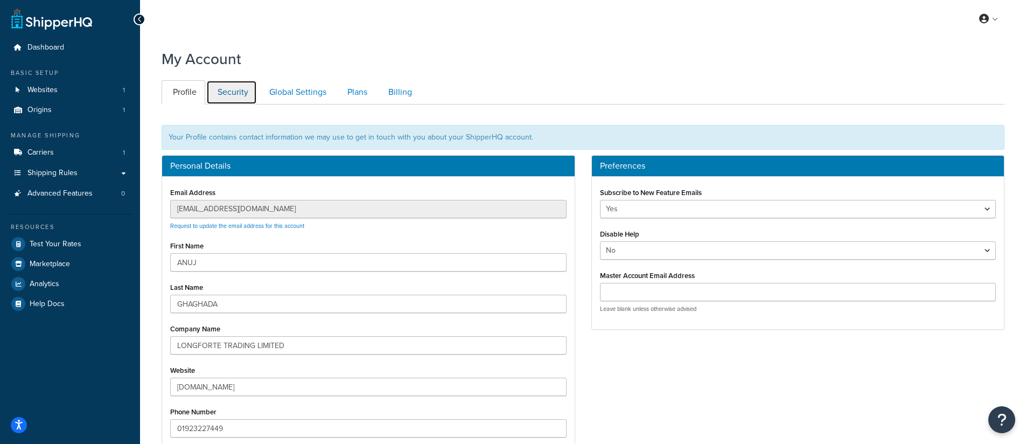
click at [239, 93] on link "Security" at bounding box center [231, 92] width 51 height 24
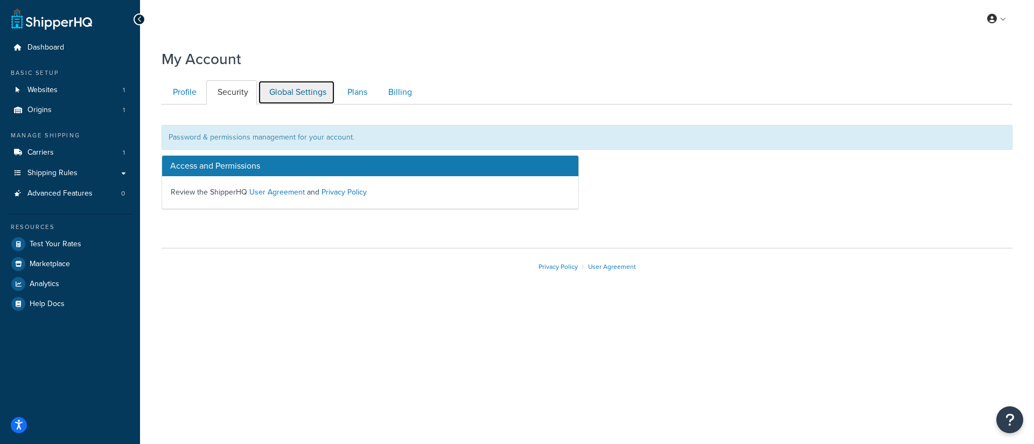
click at [290, 91] on link "Global Settings" at bounding box center [296, 92] width 77 height 24
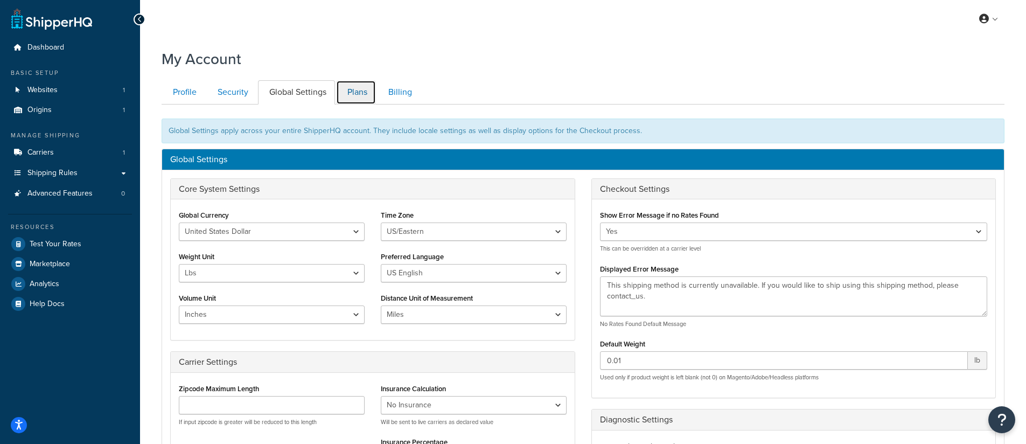
click at [368, 96] on link "Plans" at bounding box center [356, 92] width 40 height 24
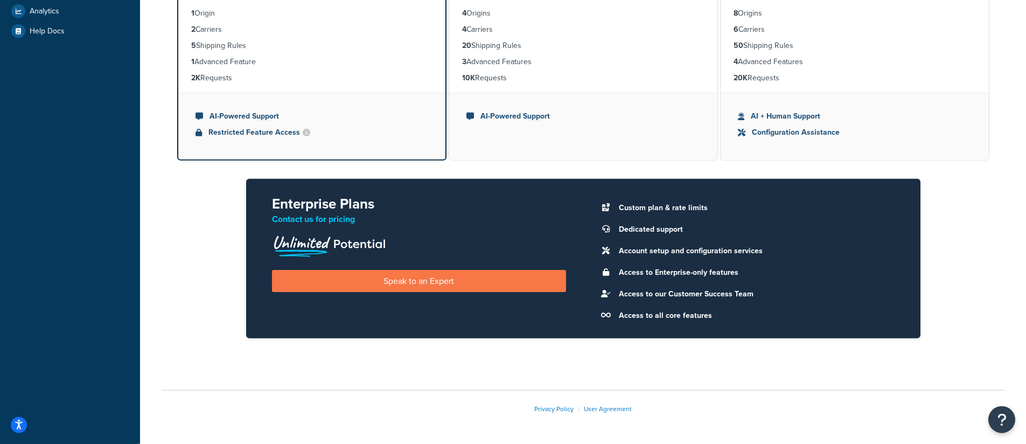
scroll to position [138, 0]
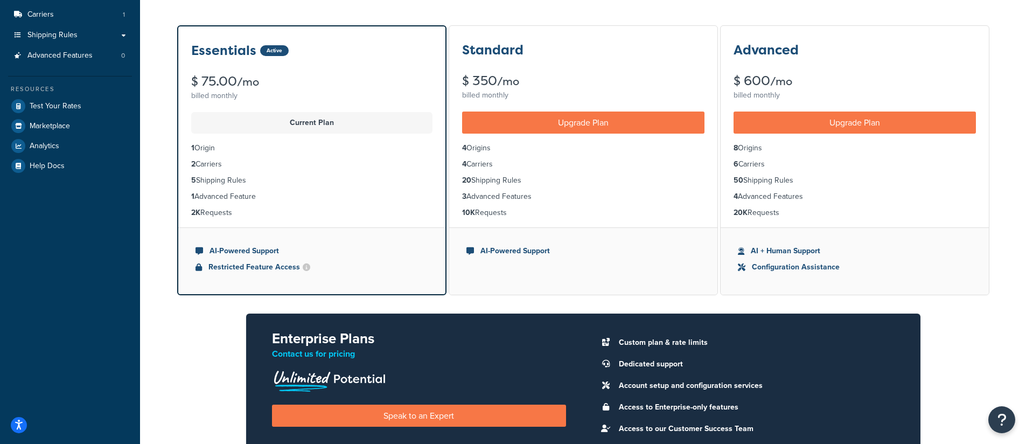
click at [395, 126] on p "Current Plan" at bounding box center [312, 122] width 228 height 15
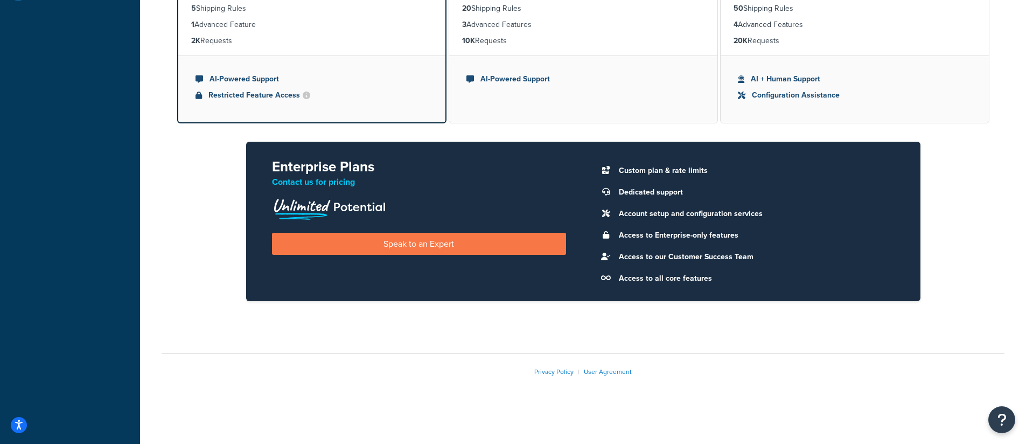
scroll to position [0, 0]
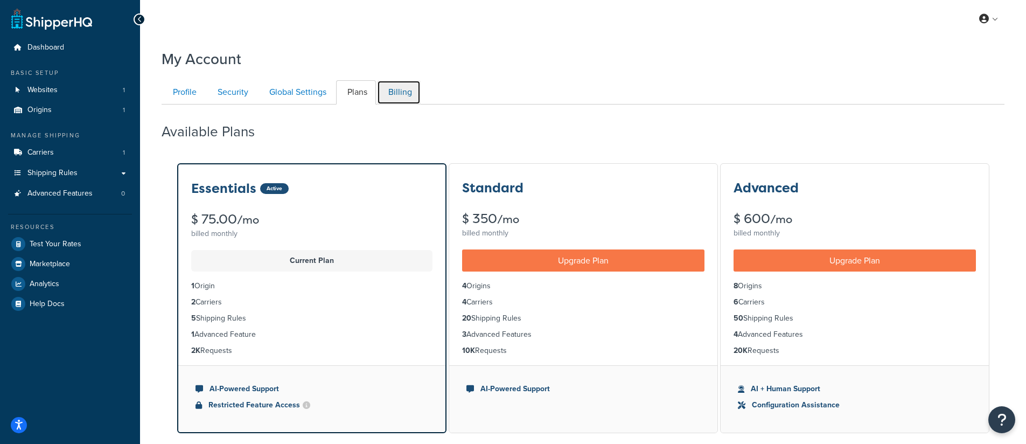
click at [412, 100] on link "Billing" at bounding box center [399, 92] width 44 height 24
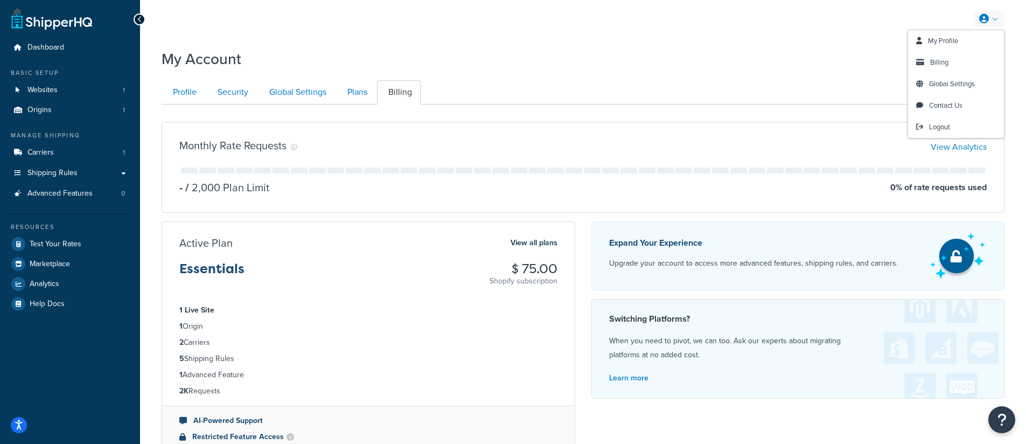
click at [996, 16] on link at bounding box center [989, 19] width 31 height 16
click at [956, 47] on link "My Profile" at bounding box center [956, 41] width 96 height 22
